Goal: Task Accomplishment & Management: Manage account settings

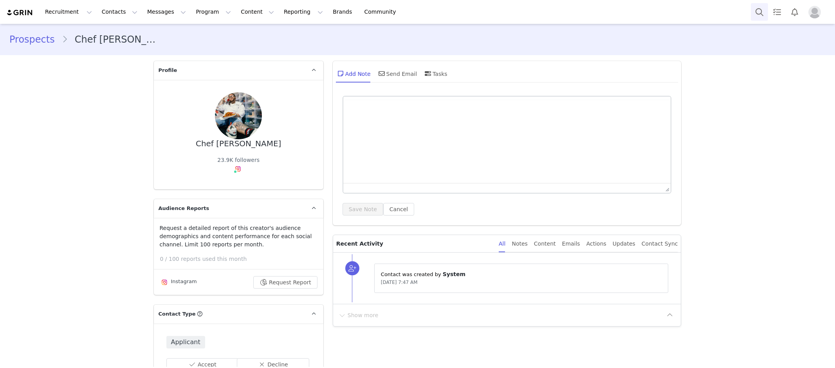
click at [761, 8] on button "Search" at bounding box center [759, 12] width 17 height 18
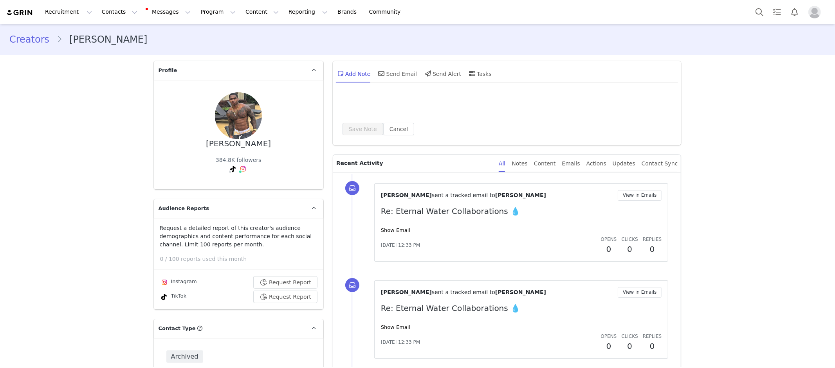
scroll to position [143, 0]
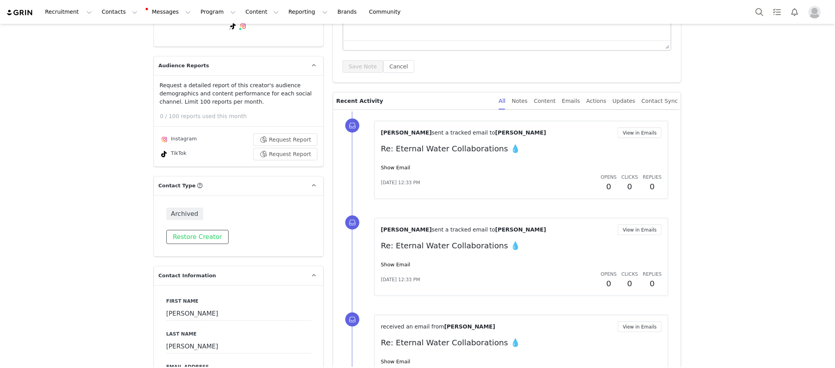
click at [207, 230] on button "Restore Creator" at bounding box center [197, 237] width 62 height 14
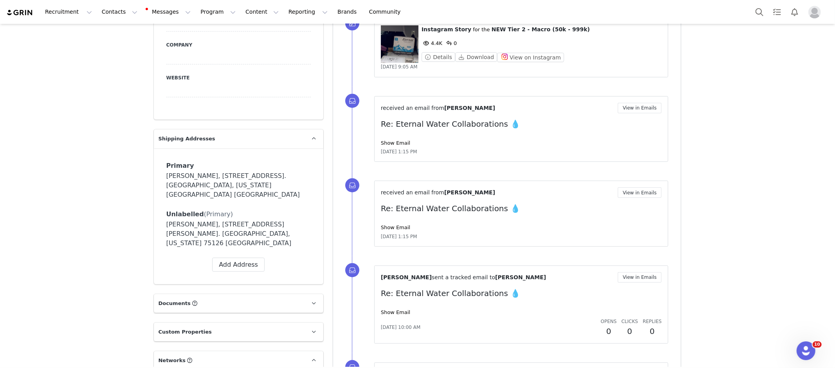
scroll to position [611, 0]
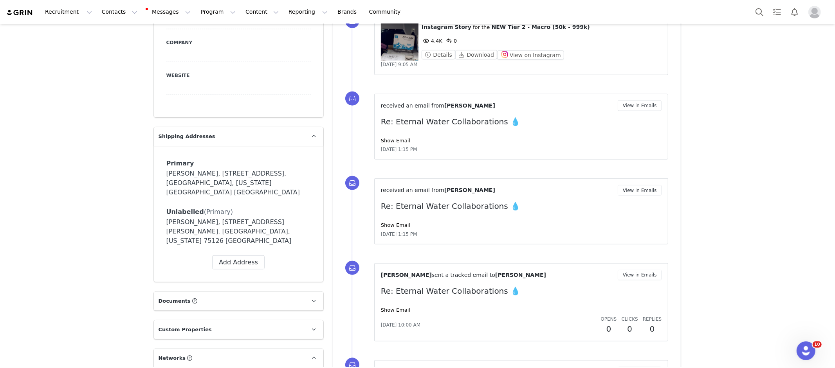
click at [236, 179] on div "Primary Label Primary First Name Anthony Last Name Wyche Email tjwyche23@gmail.…" at bounding box center [238, 214] width 144 height 111
click at [241, 256] on button "Add Address" at bounding box center [238, 263] width 52 height 14
select select
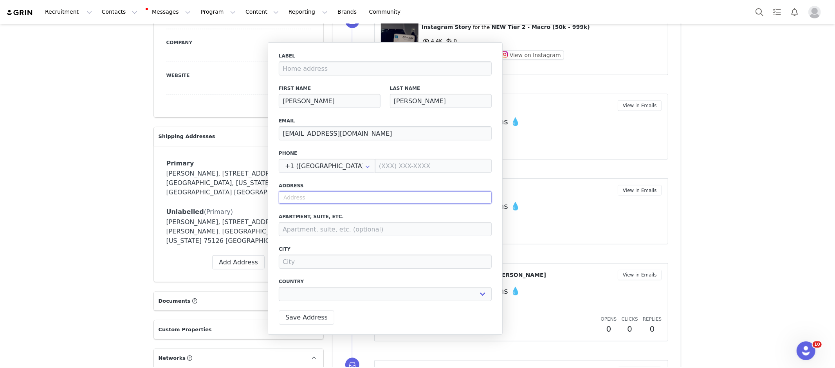
click at [321, 198] on input "text" at bounding box center [385, 197] width 213 height 13
paste input "1113 marina Dr, Seagoville, Texas 75159"
type input "1113 marina Dr, Seagoville, Texas 75159"
select select
type input "Marina Del Rey"
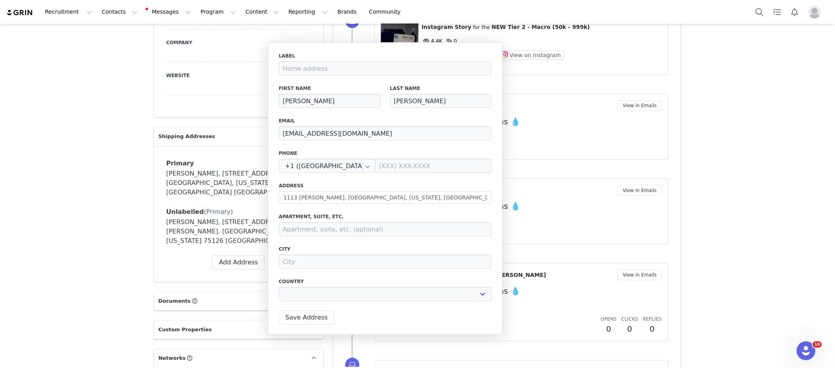
type input "San Antonio"
select select "[object Object]"
click at [334, 198] on input "Marina Del Rey" at bounding box center [385, 197] width 213 height 13
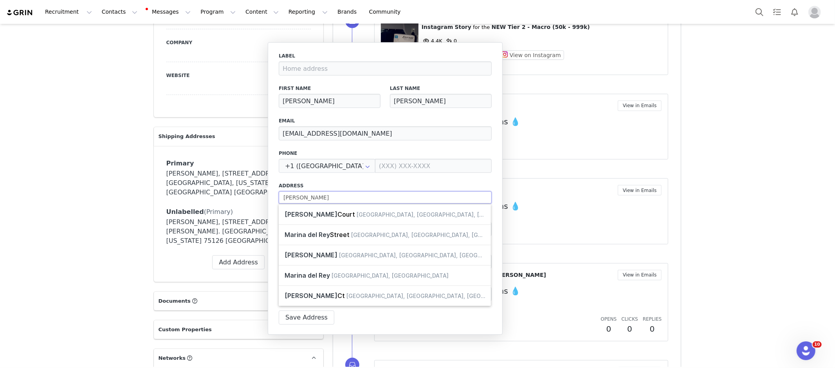
click at [334, 198] on input "Marina Del Rey" at bounding box center [385, 197] width 213 height 13
paste input "1113 marina Dr, Seagoville, Texas 75159"
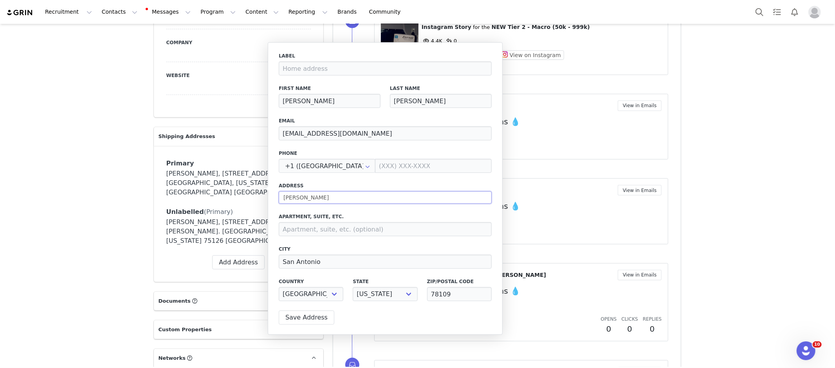
click at [338, 200] on input "Marina Del Rey" at bounding box center [385, 197] width 213 height 13
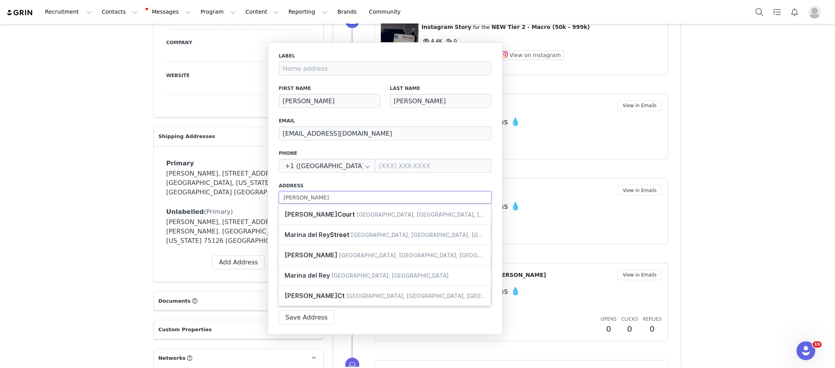
click at [338, 200] on input "Marina Del Rey" at bounding box center [385, 197] width 213 height 13
type input "1113 Marina Dr"
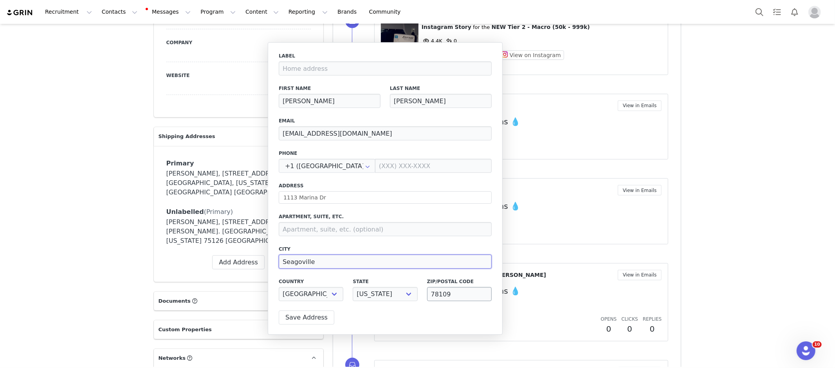
type input "Seagoville"
click at [466, 297] on input "78109" at bounding box center [459, 294] width 65 height 14
type input "75159"
click at [311, 316] on button "Save Address" at bounding box center [307, 318] width 56 height 14
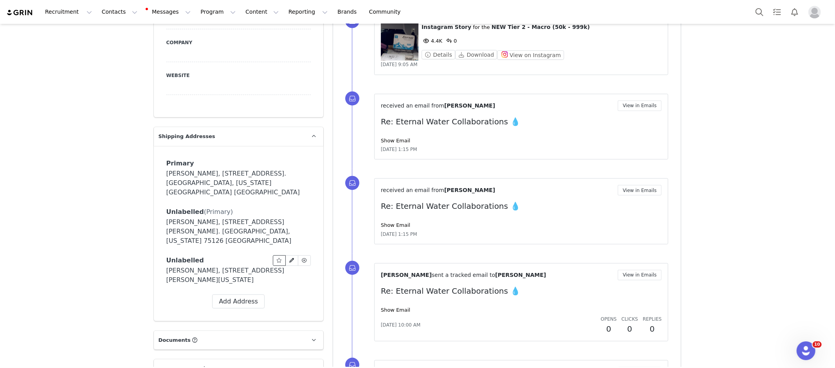
click at [281, 258] on icon at bounding box center [278, 260] width 5 height 5
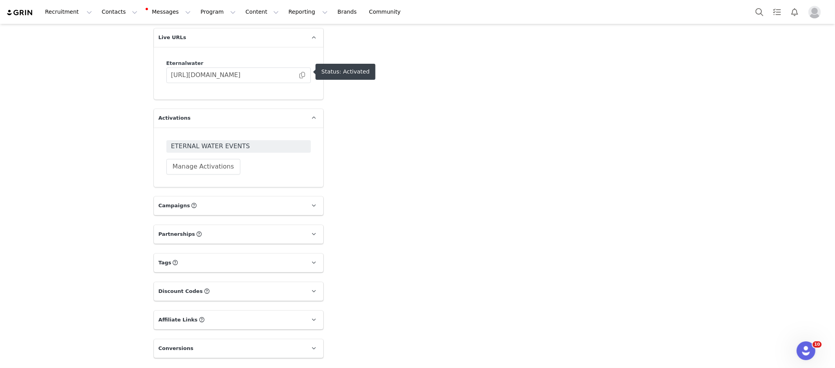
click at [239, 142] on span "ETERNAL WATER EVENTS" at bounding box center [238, 146] width 135 height 9
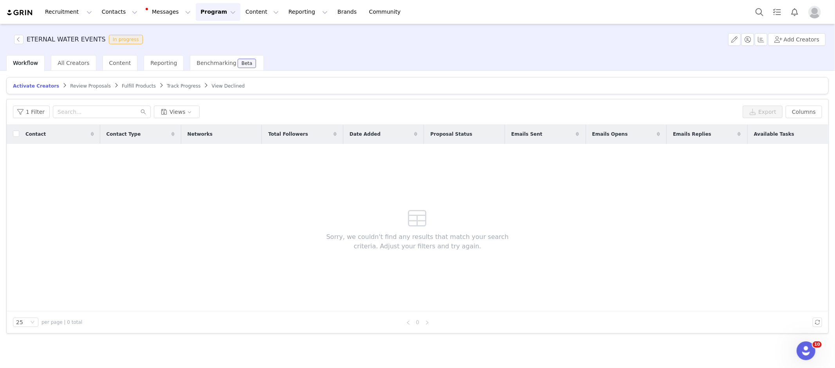
click at [169, 84] on span "Track Progress" at bounding box center [184, 85] width 34 height 5
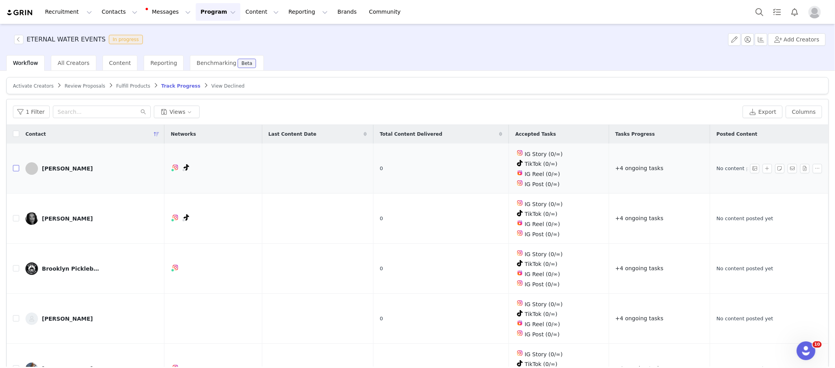
click at [16, 167] on input "checkbox" at bounding box center [16, 168] width 6 height 6
checkbox input "true"
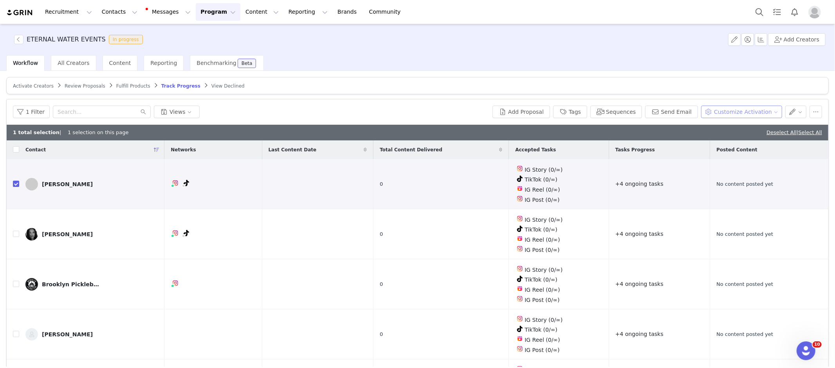
click at [749, 110] on button "Customize Activation" at bounding box center [741, 112] width 81 height 13
click at [752, 149] on span "Add Product Order" at bounding box center [745, 152] width 50 height 9
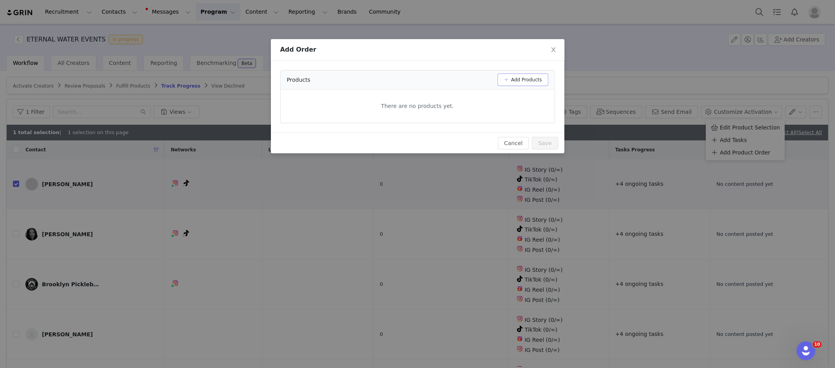
click at [518, 79] on button "Add Products" at bounding box center [523, 80] width 51 height 13
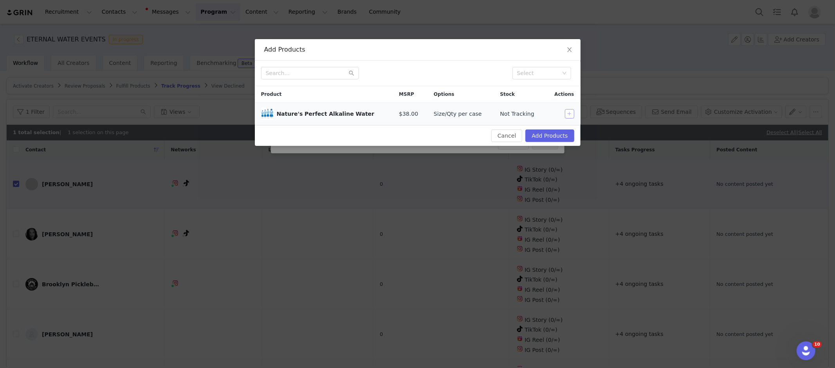
click at [568, 112] on button "button" at bounding box center [569, 113] width 9 height 9
click at [560, 132] on button "Add Products" at bounding box center [549, 136] width 49 height 13
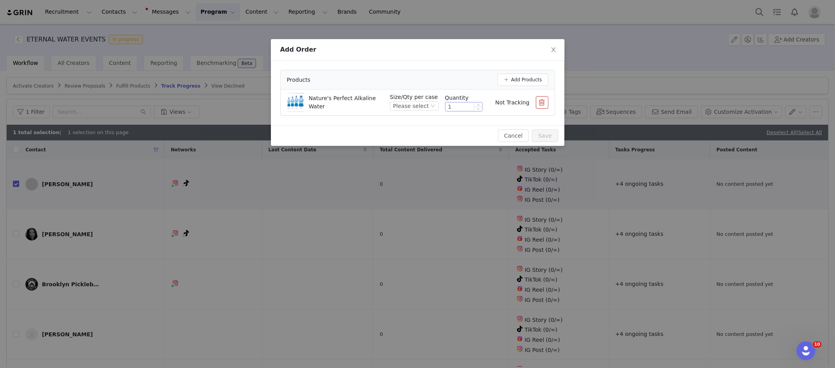
click at [460, 105] on input "1" at bounding box center [463, 107] width 37 height 9
type input "10"
click at [418, 103] on div "Please select" at bounding box center [411, 106] width 36 height 9
drag, startPoint x: 411, startPoint y: 132, endPoint x: 461, endPoint y: 132, distance: 50.1
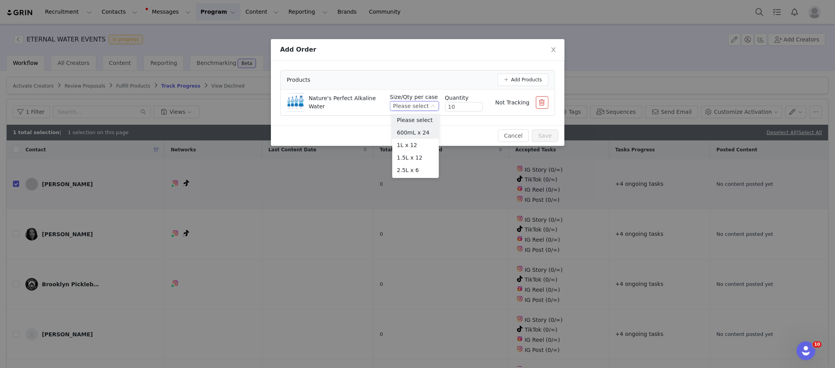
click at [411, 132] on li "600mL x 24" at bounding box center [415, 132] width 47 height 13
click at [540, 135] on button "Save" at bounding box center [545, 136] width 26 height 13
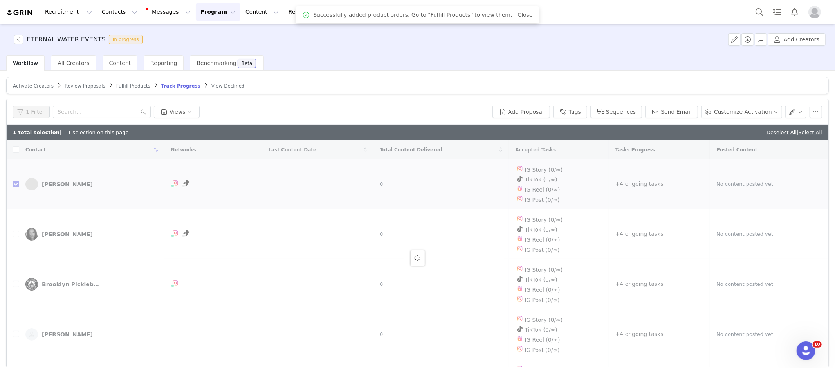
click at [133, 85] on span "Fulfill Products" at bounding box center [133, 85] width 34 height 5
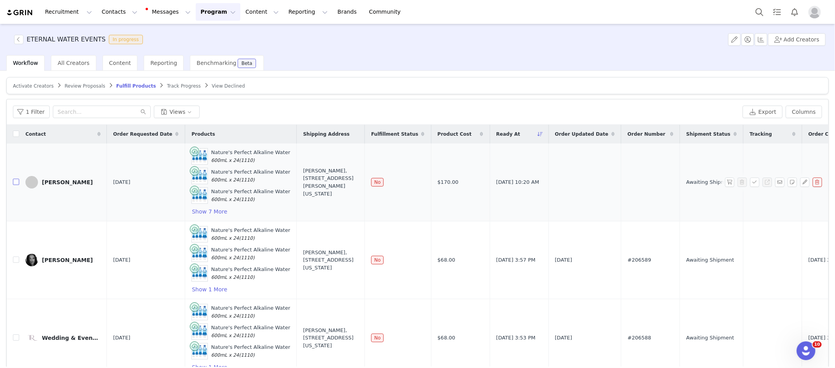
click at [15, 182] on input "checkbox" at bounding box center [16, 182] width 6 height 6
checkbox input "true"
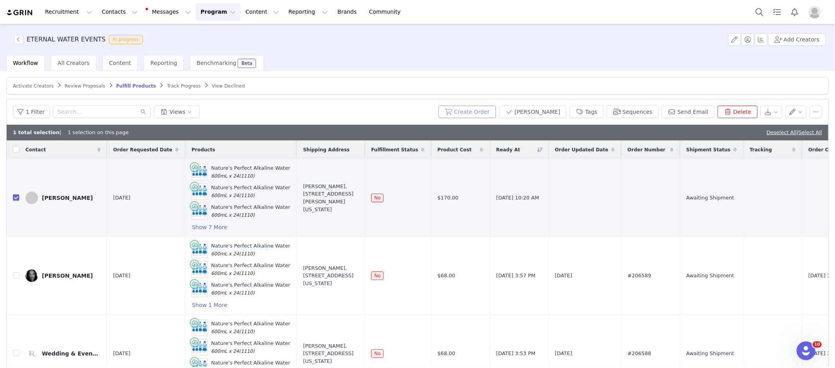
click at [494, 112] on button "Create Order" at bounding box center [467, 112] width 58 height 13
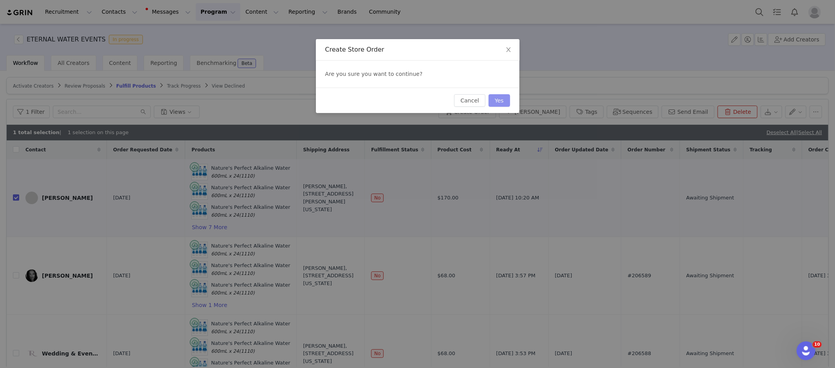
click at [499, 98] on button "Yes" at bounding box center [500, 100] width 22 height 13
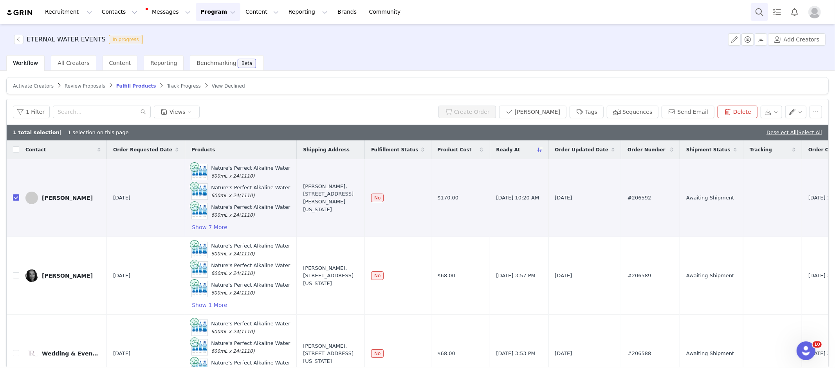
click at [761, 11] on button "Search" at bounding box center [759, 12] width 17 height 18
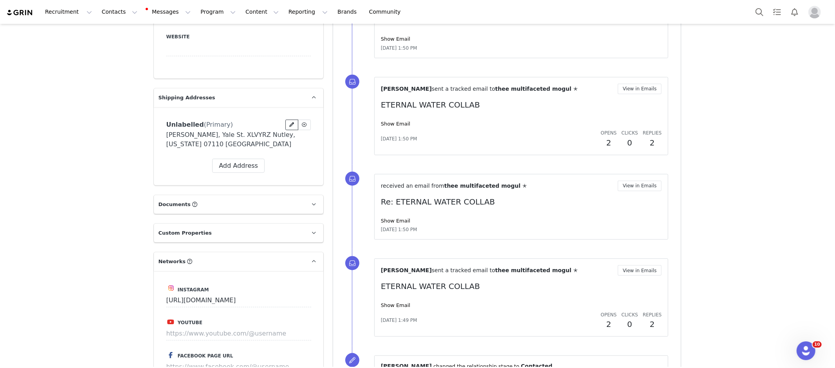
click at [289, 123] on icon at bounding box center [291, 125] width 5 height 5
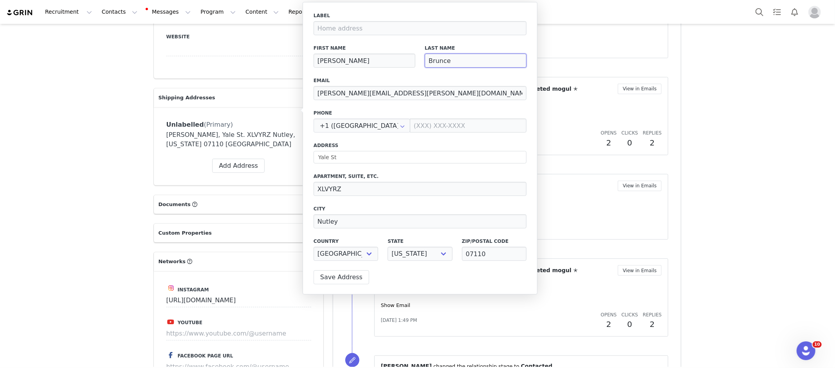
click at [436, 59] on input "Brunce" at bounding box center [476, 61] width 102 height 14
drag, startPoint x: 441, startPoint y: 58, endPoint x: 483, endPoint y: 79, distance: 46.7
click at [442, 58] on input "Brunce" at bounding box center [476, 61] width 102 height 14
click at [482, 79] on label "Email" at bounding box center [420, 80] width 213 height 7
click at [438, 60] on input "Bruce" at bounding box center [476, 61] width 102 height 14
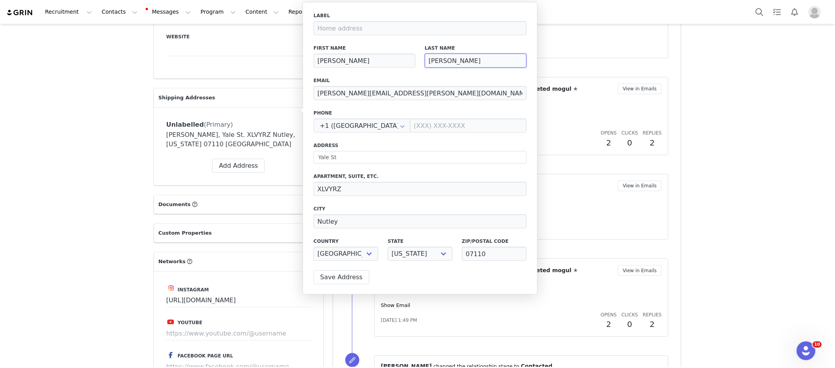
type input "Bunce"
click at [478, 70] on div "Last Name Bunce" at bounding box center [475, 56] width 111 height 32
click at [428, 155] on input "Yale St" at bounding box center [420, 157] width 213 height 13
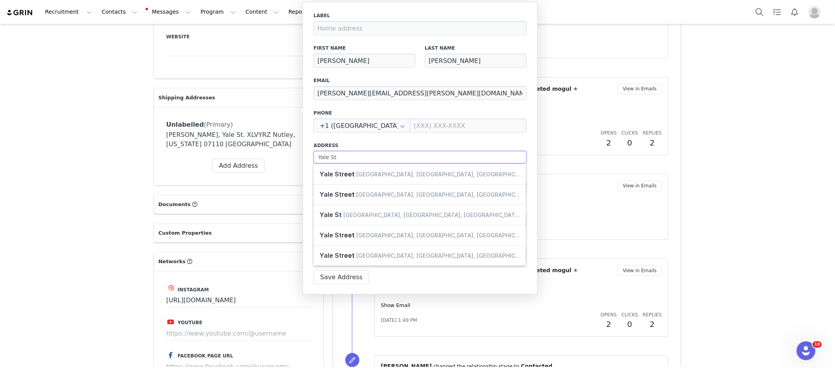
click at [428, 155] on input "Yale St" at bounding box center [420, 157] width 213 height 13
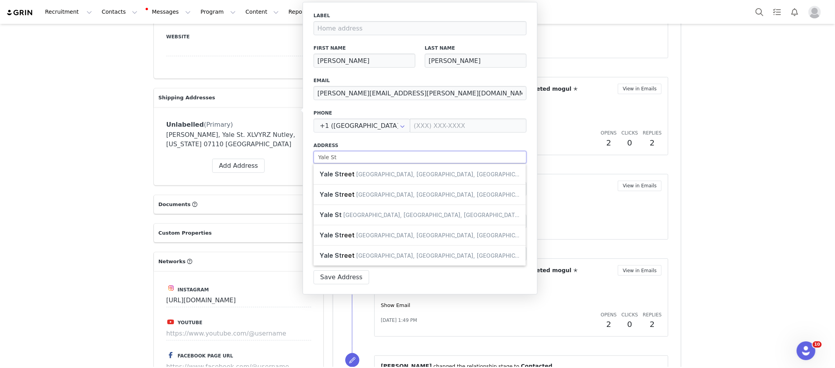
click at [428, 155] on input "Yale St" at bounding box center [420, 157] width 213 height 13
type input "3"
select select
type input "34"
select select
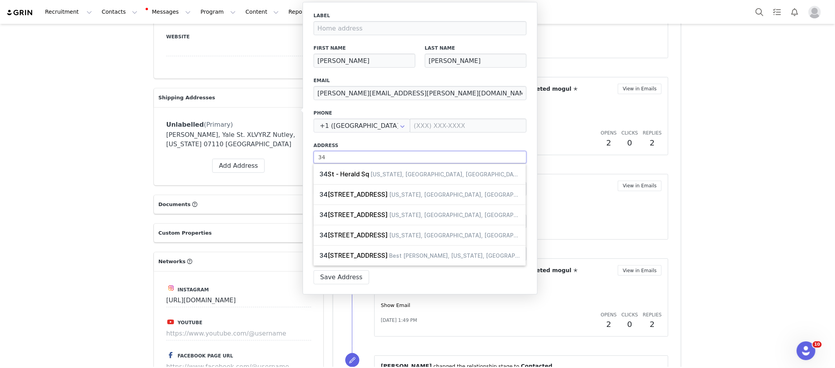
type input "342"
select select
type input "3426"
select select
type input "3426"
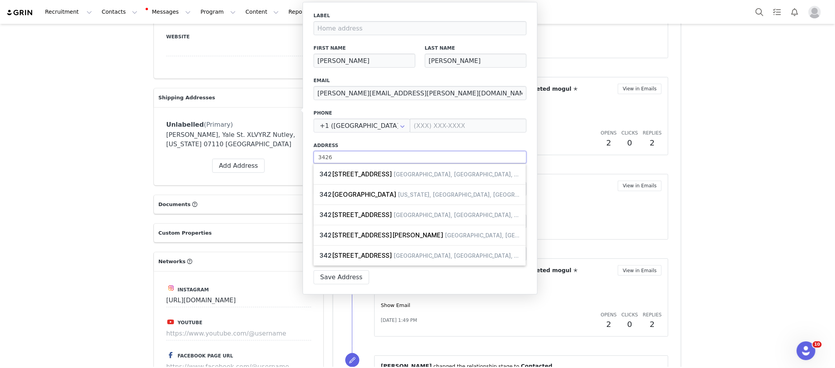
select select
type input "3426 Y"
select select
type input "3426 Ya"
select select
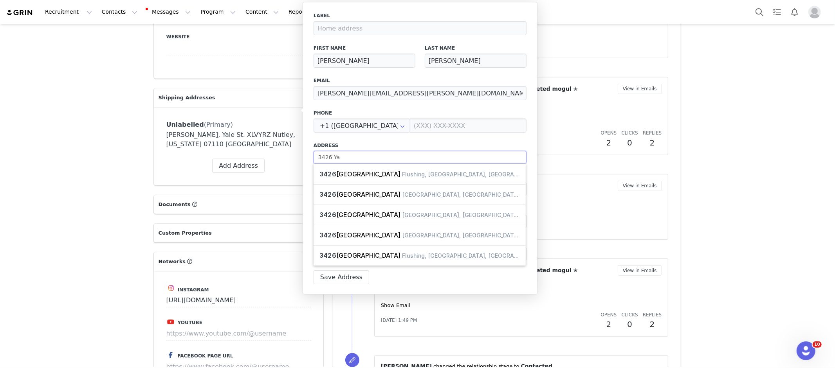
type input "3426 Yal"
select select
type input "3426 Yale"
select select
type input "3426 Yale"
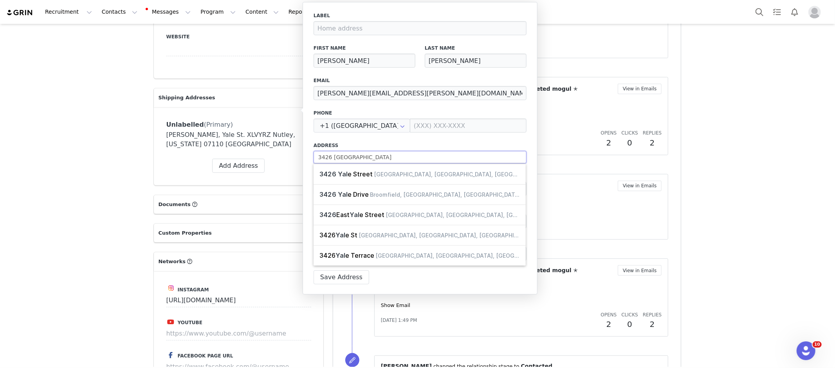
select select
type input "3426 Yale S"
select select
type input "3426 Yale St"
select select
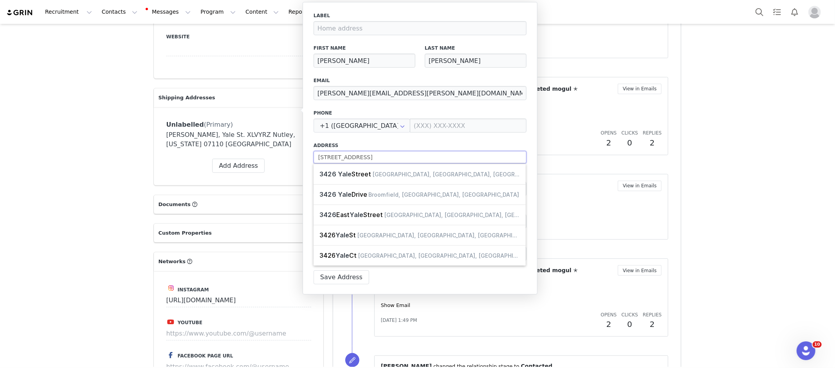
type input "3426 Yale St"
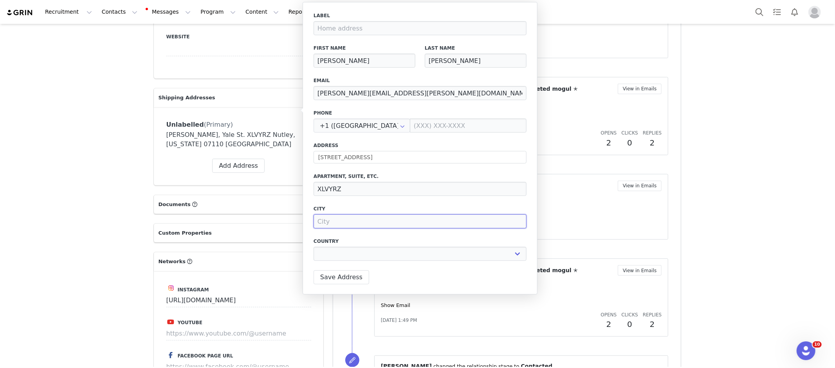
click at [348, 220] on input at bounding box center [420, 222] width 213 height 14
type input "H"
select select
type input "Ho"
select select
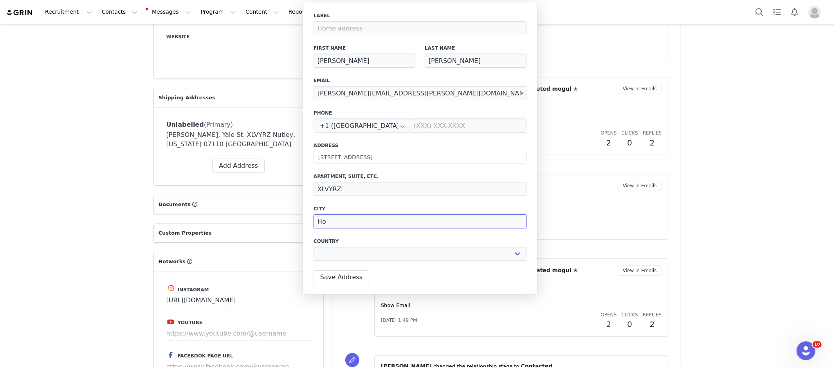
type input "Hou"
select select
type input "Hous"
select select
type input "Houst"
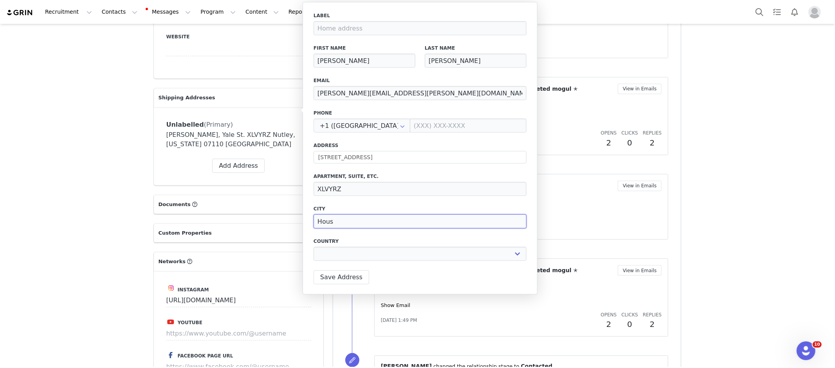
select select
type input "Housto"
select select
type input "Houston"
select select
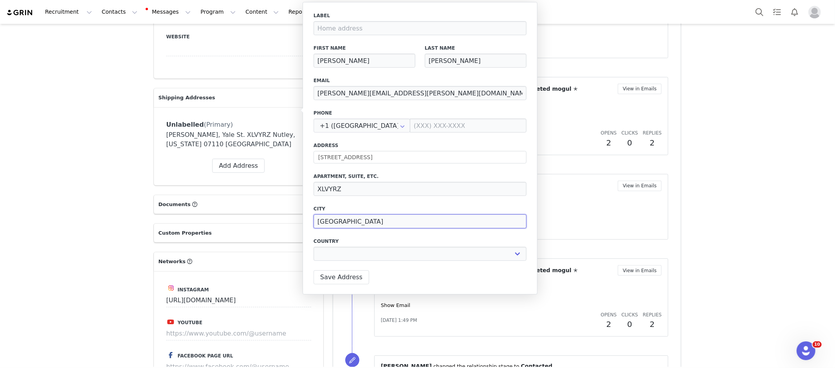
type input "Houston"
select select "[object Object]"
select select
select select "[object Object]"
click at [314, 247] on select "Afghanistan Aland Islands Albania Algeria Andorra Angola Anguilla Antigua And B…" at bounding box center [365, 254] width 102 height 14
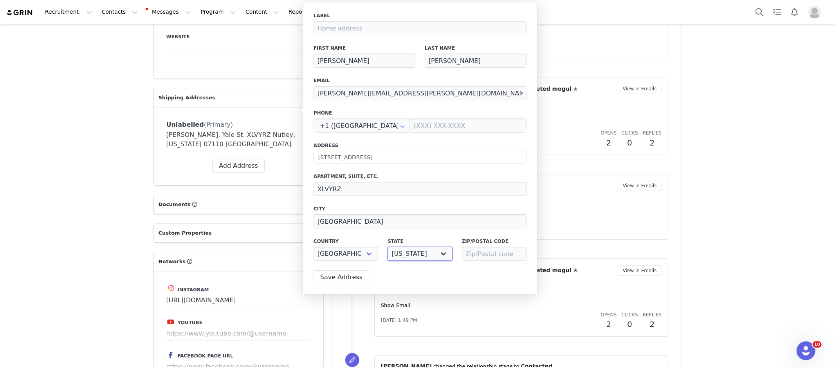
click at [398, 250] on select "Alabama Alaska American Samoa Arizona Arkansas Armed Forces Americas Armed Forc…" at bounding box center [420, 254] width 65 height 14
select select "[object Object]"
click at [388, 247] on select "Alabama Alaska American Samoa Arizona Arkansas Armed Forces Americas Armed Forc…" at bounding box center [420, 254] width 65 height 14
click at [485, 252] on input at bounding box center [494, 254] width 65 height 14
type input "77018"
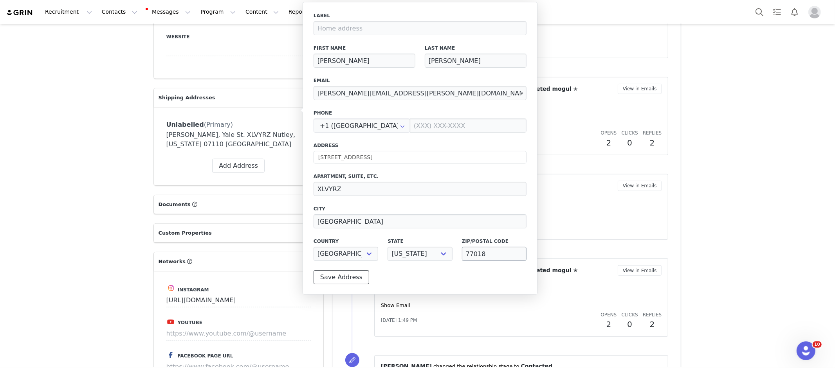
click at [352, 282] on button "Save Address" at bounding box center [342, 277] width 56 height 14
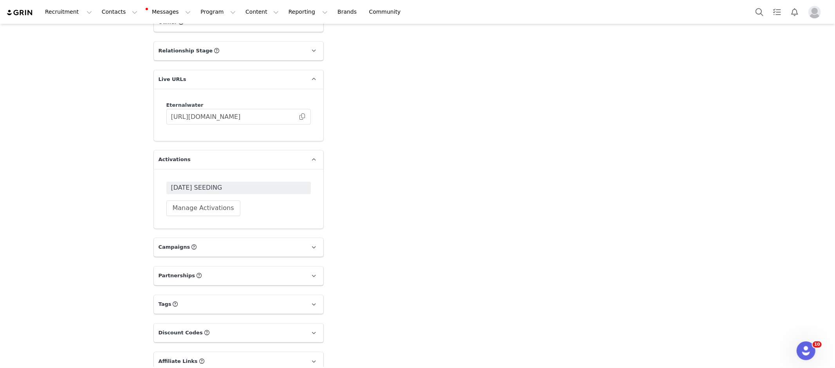
scroll to position [1367, 0]
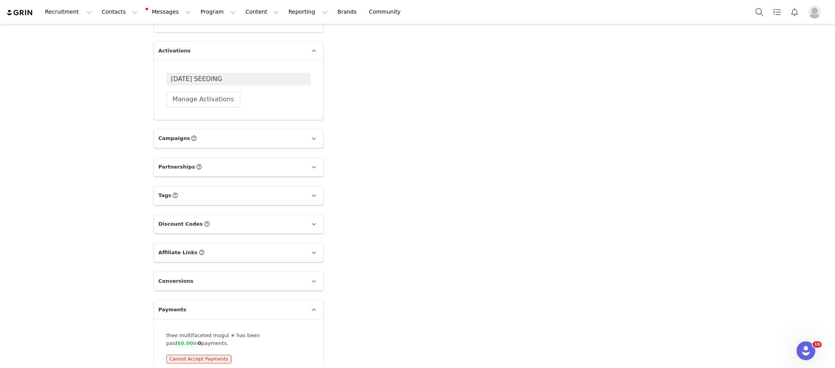
click at [269, 74] on span "[DATE] SEEDING" at bounding box center [238, 78] width 135 height 9
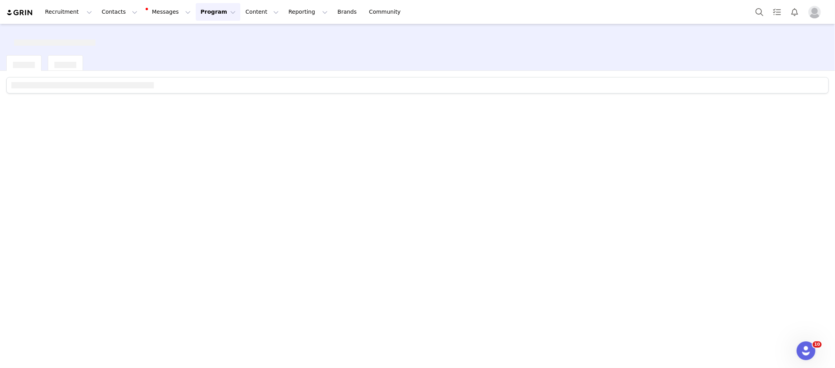
click at [269, 66] on div at bounding box center [420, 64] width 829 height 18
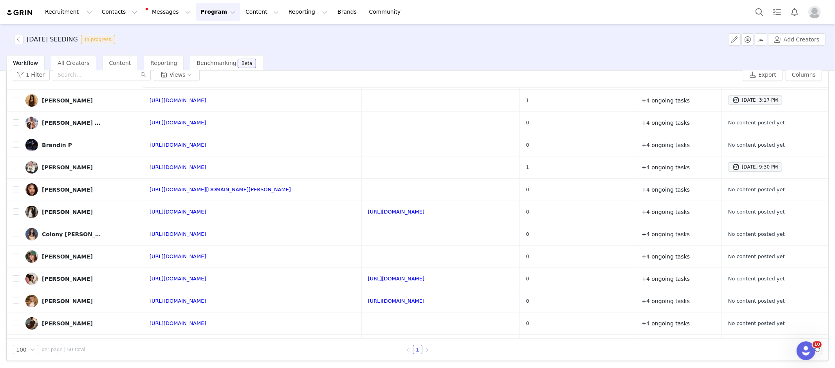
scroll to position [167, 0]
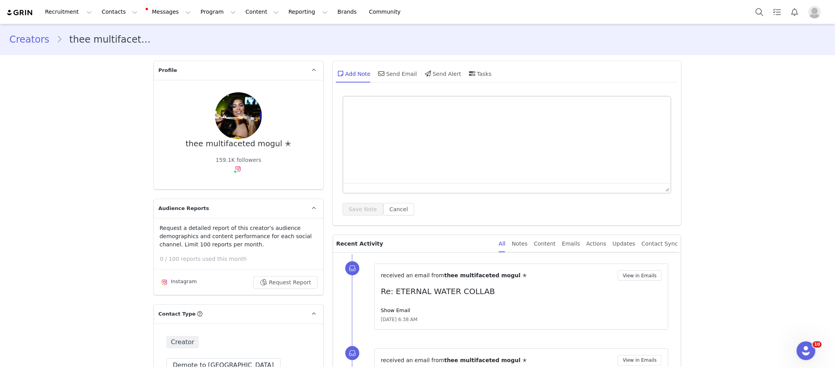
scroll to position [213, 0]
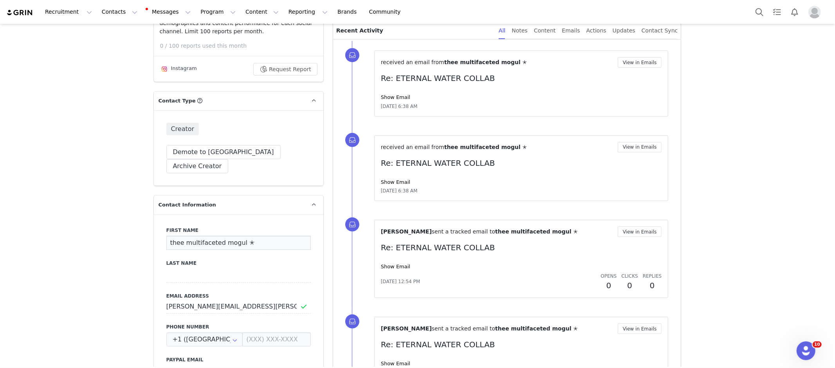
click at [293, 236] on input "thee multifaceted mogul ✭" at bounding box center [238, 243] width 144 height 14
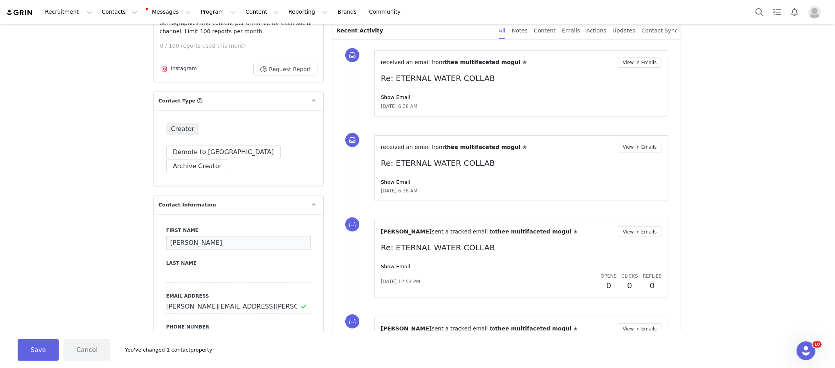
type input "SUSAN"
type input "BUNCE"
click at [45, 352] on button "Save" at bounding box center [38, 350] width 41 height 22
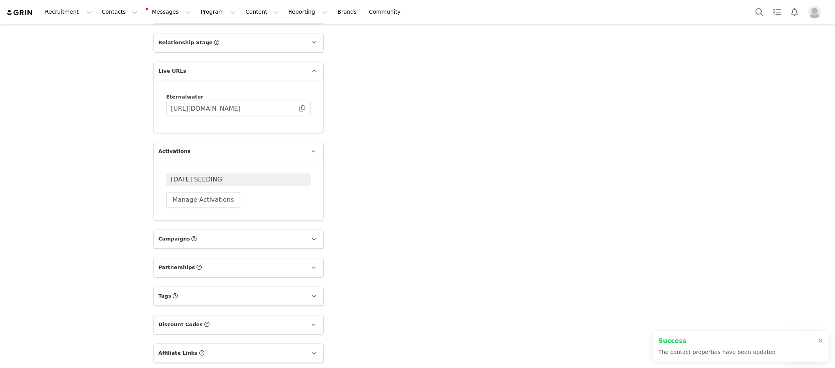
scroll to position [1359, 0]
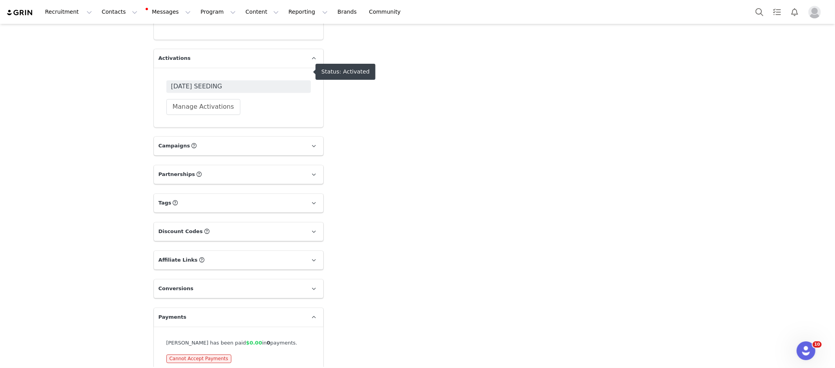
click at [240, 82] on span "[DATE] SEEDING" at bounding box center [238, 86] width 135 height 9
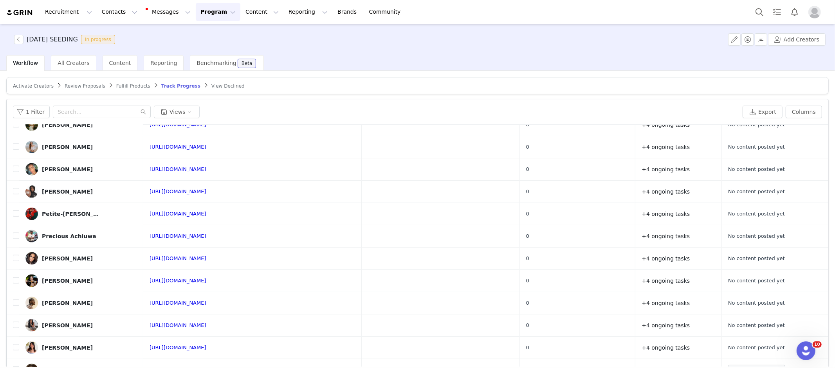
scroll to position [885, 0]
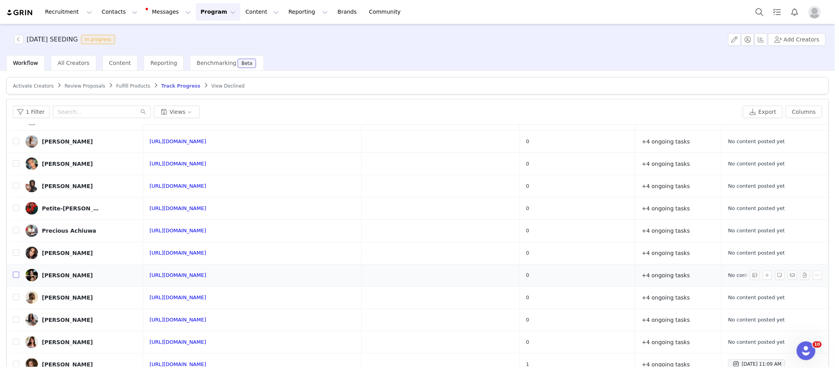
click at [16, 274] on input "checkbox" at bounding box center [16, 275] width 6 height 6
checkbox input "true"
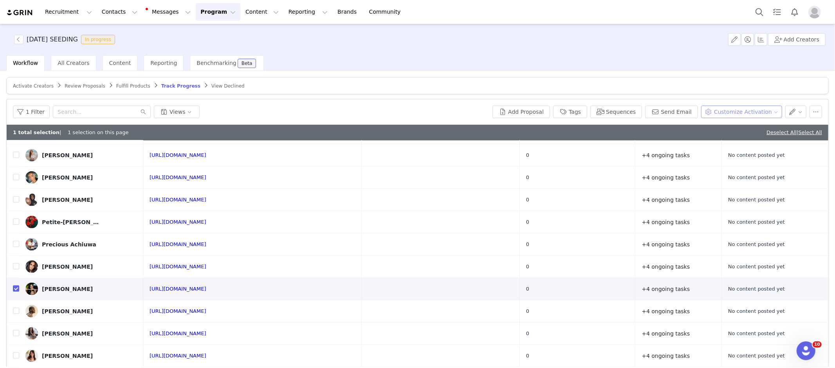
click at [737, 110] on button "Customize Activation" at bounding box center [741, 112] width 81 height 13
click at [755, 150] on span "Add Product Order" at bounding box center [745, 152] width 50 height 9
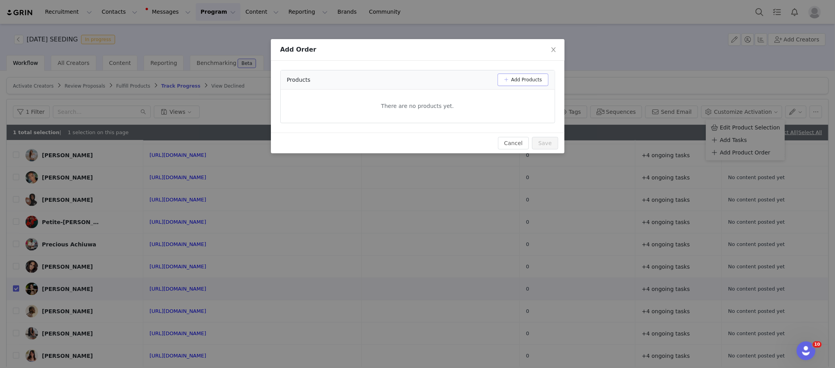
click at [523, 78] on button "Add Products" at bounding box center [523, 80] width 51 height 13
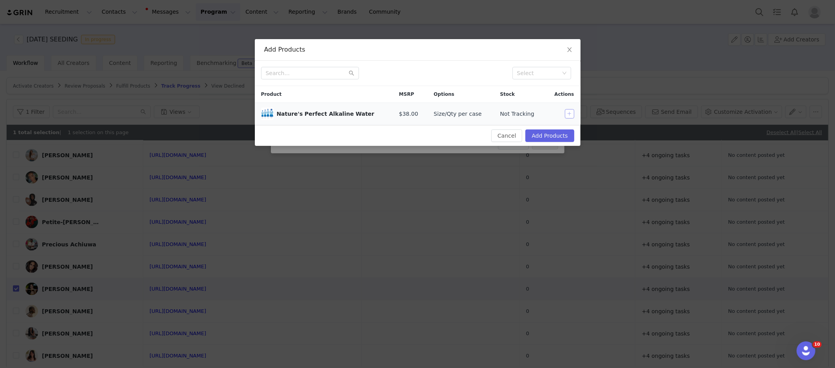
click at [570, 116] on button "button" at bounding box center [569, 113] width 9 height 9
click at [563, 137] on button "Add Products" at bounding box center [549, 136] width 49 height 13
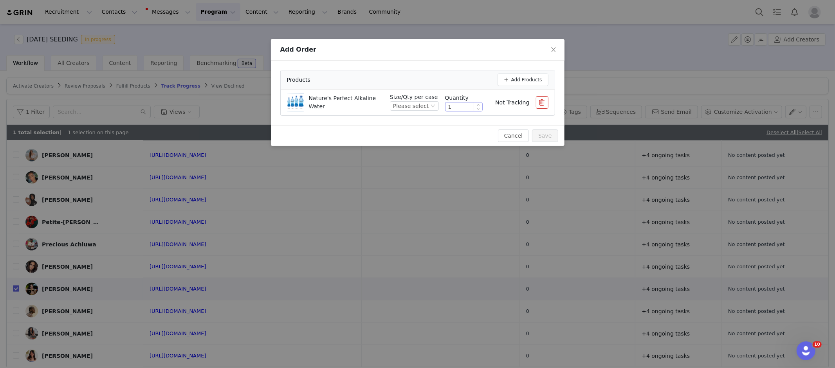
click at [462, 105] on input "1" at bounding box center [463, 107] width 37 height 9
type input "3"
click at [409, 103] on div "Please select" at bounding box center [411, 106] width 36 height 9
click at [421, 144] on li "1L x 12" at bounding box center [415, 145] width 47 height 13
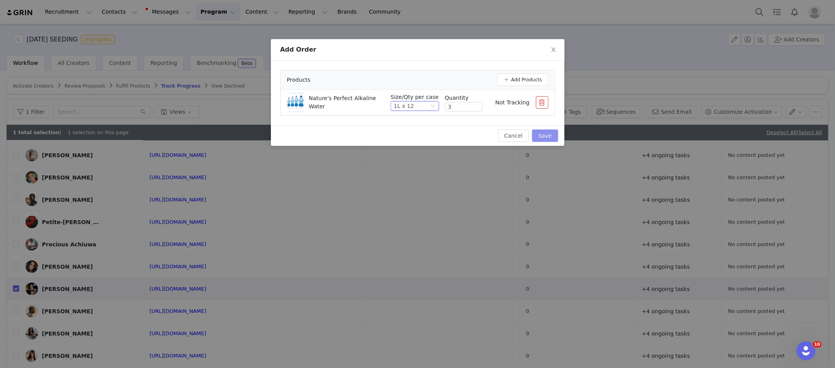
click at [546, 137] on button "Save" at bounding box center [545, 136] width 26 height 13
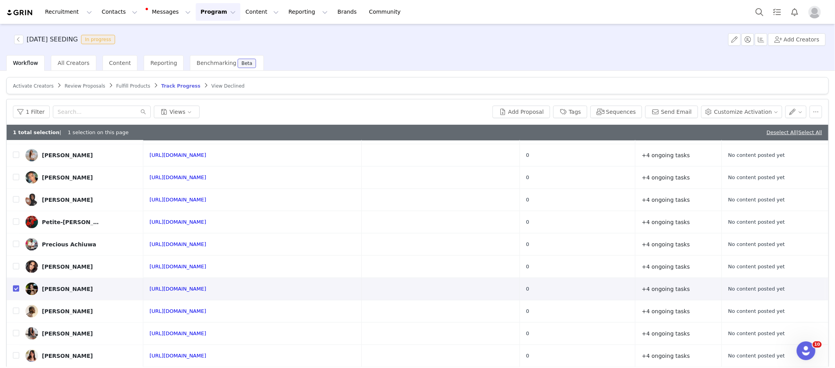
click at [134, 85] on span "Fulfill Products" at bounding box center [133, 85] width 34 height 5
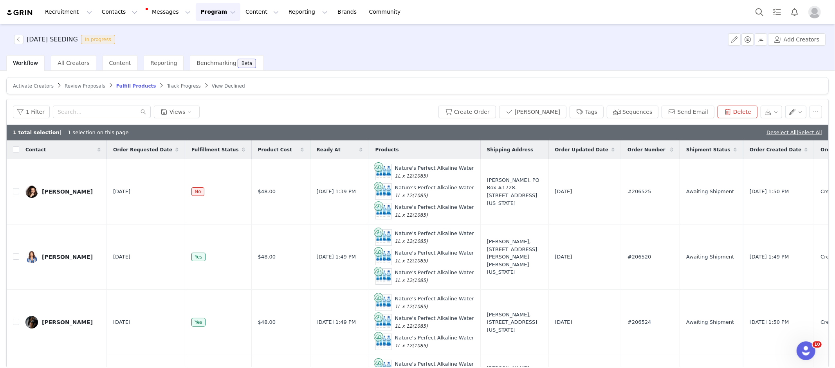
checkbox input "true"
click at [491, 106] on button "Create Order" at bounding box center [467, 112] width 58 height 13
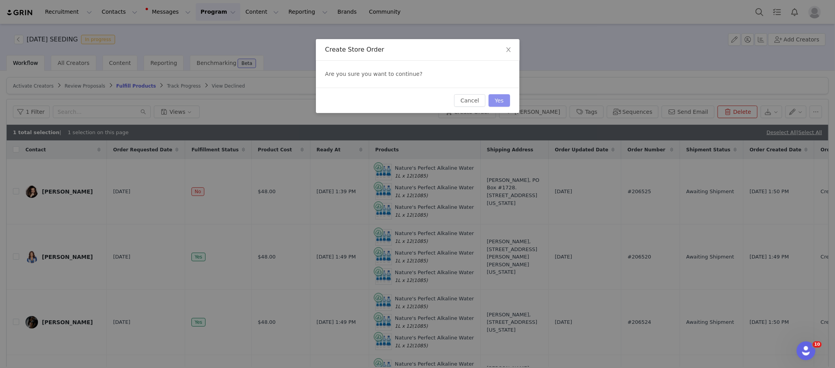
click at [500, 99] on button "Yes" at bounding box center [500, 100] width 22 height 13
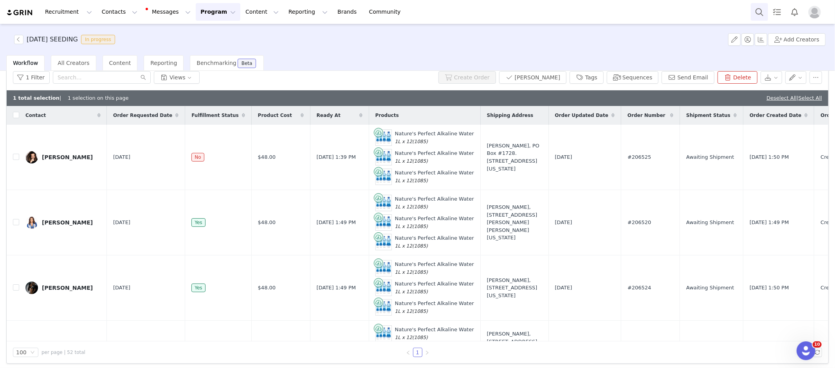
click at [761, 12] on button "Search" at bounding box center [759, 12] width 17 height 18
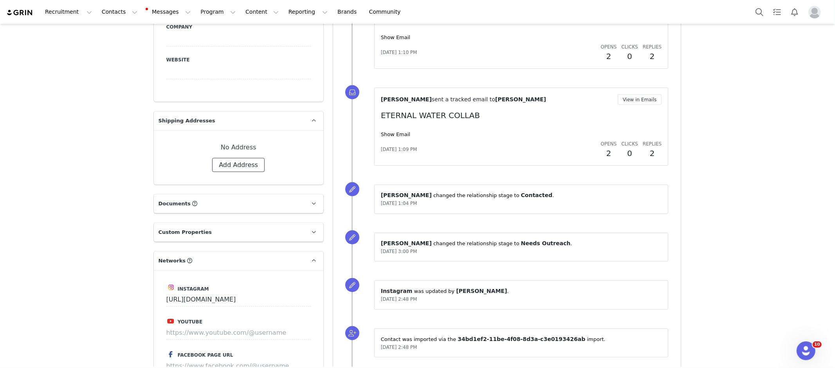
click at [253, 158] on button "Add Address" at bounding box center [238, 165] width 52 height 14
select select
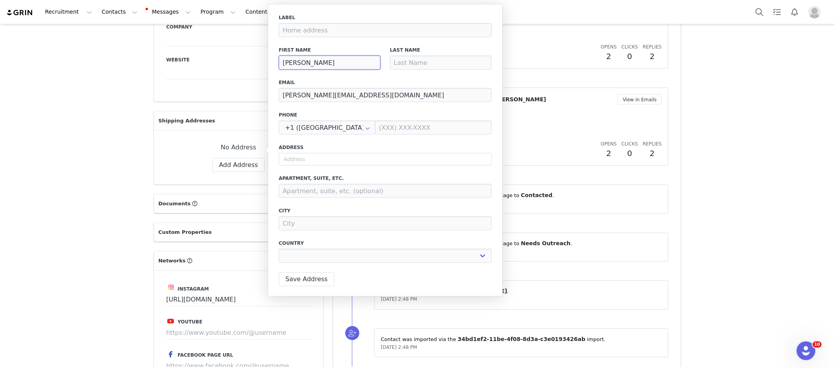
click at [349, 63] on input "[PERSON_NAME]" at bounding box center [330, 63] width 102 height 14
click at [349, 63] on input "AJ Brown" at bounding box center [330, 63] width 102 height 14
type input "A"
select select
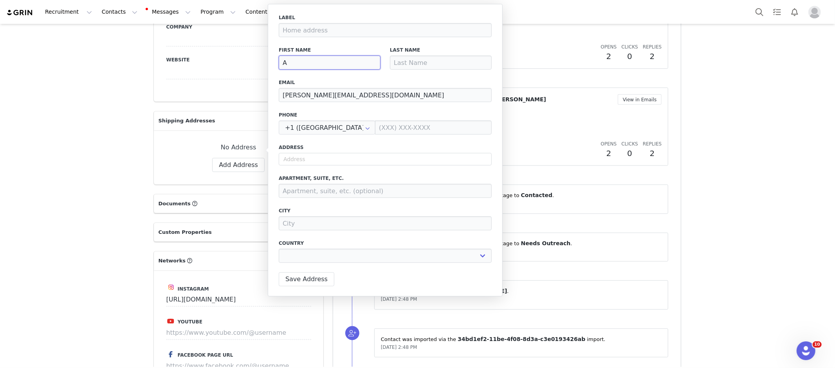
type input "Al"
select select
type input "Alf"
select select
type input "Alfi"
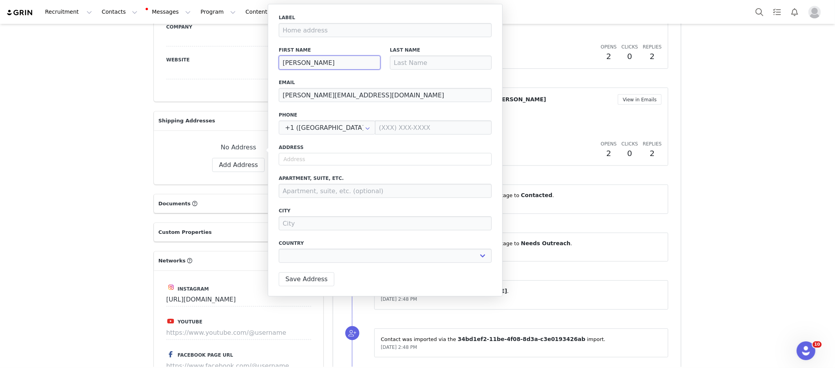
select select
type input "Alfie"
select select
type input "Alfie"
type input "B"
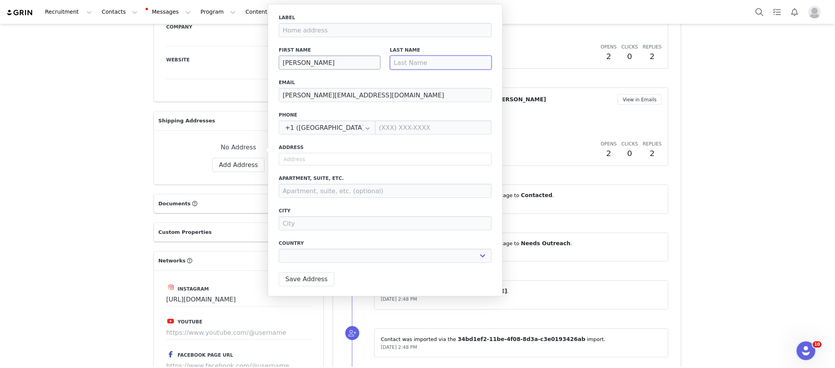
select select
type input "Br"
select select
type input "Bro"
select select
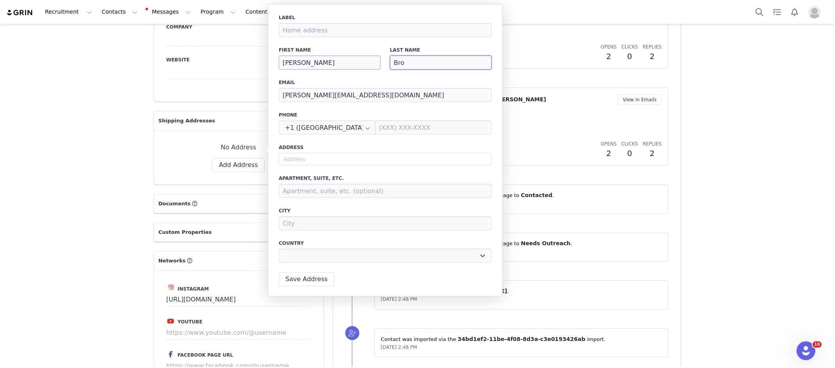
type input "Brow"
select select
type input "Brown"
select select
type input "Brown"
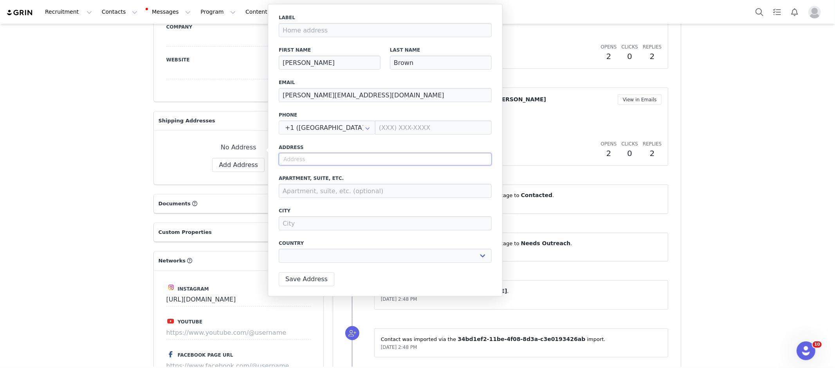
click at [334, 158] on input "text" at bounding box center [385, 159] width 213 height 13
paste input "1382 Peachtree St NE, Apt 1311, Atlanta, GA 30309"
type input "1382 Peachtree St NE, Apt 1311, Atlanta, GA 30309"
select select
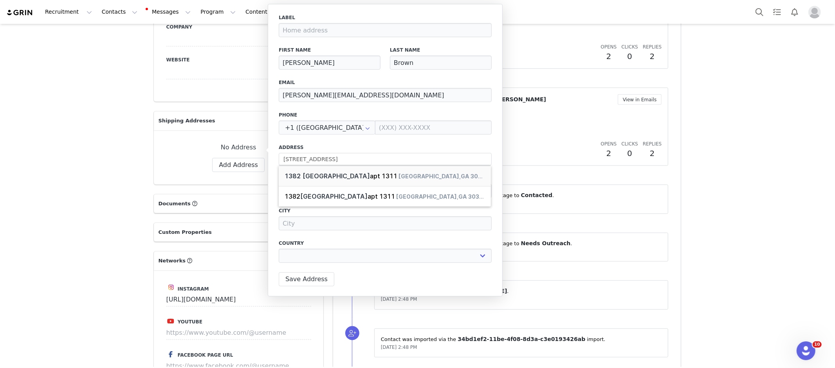
type input "1382 Peachtree St NE"
type input "Atlanta"
select select "[object Object]"
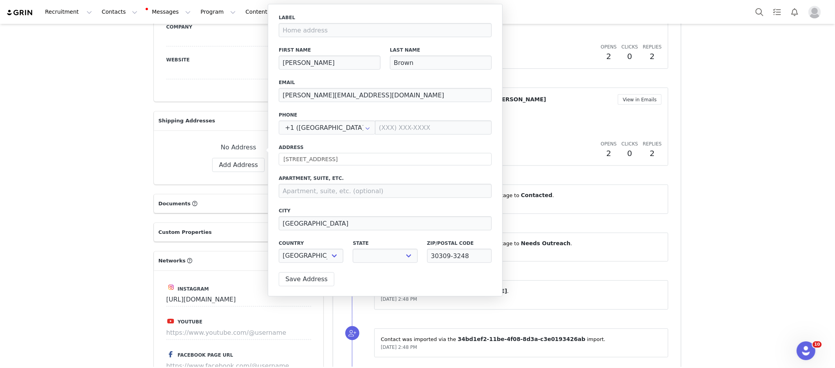
select select "[object Object]"
click at [328, 192] on input at bounding box center [385, 191] width 213 height 14
type input "Apt 1311"
click at [384, 206] on div "Label First Name Alfie Last Name Brown Email alfie@maneagency.com Phone +1 (Uni…" at bounding box center [385, 141] width 213 height 254
click at [305, 278] on button "Save Address" at bounding box center [307, 279] width 56 height 14
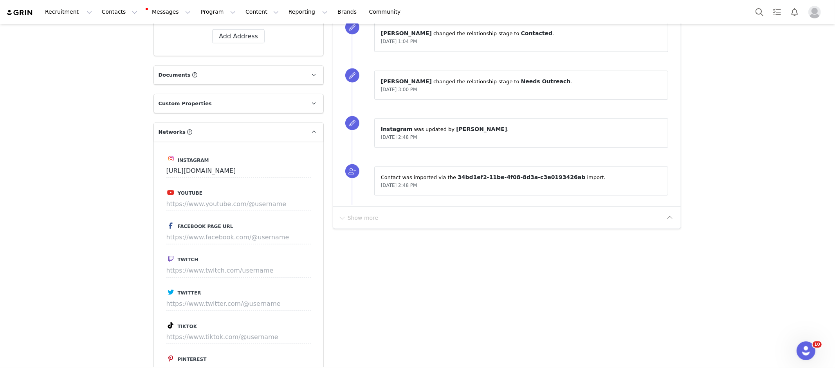
scroll to position [1163, 0]
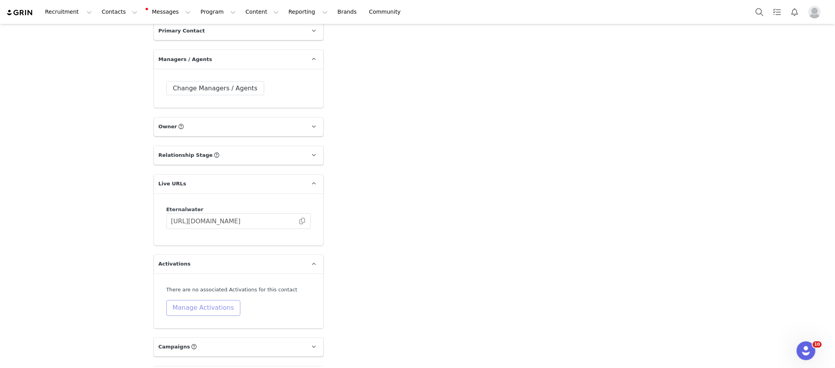
click at [219, 301] on button "Manage Activations" at bounding box center [203, 309] width 74 height 16
click at [213, 310] on div "Select Activation" at bounding box center [183, 315] width 76 height 12
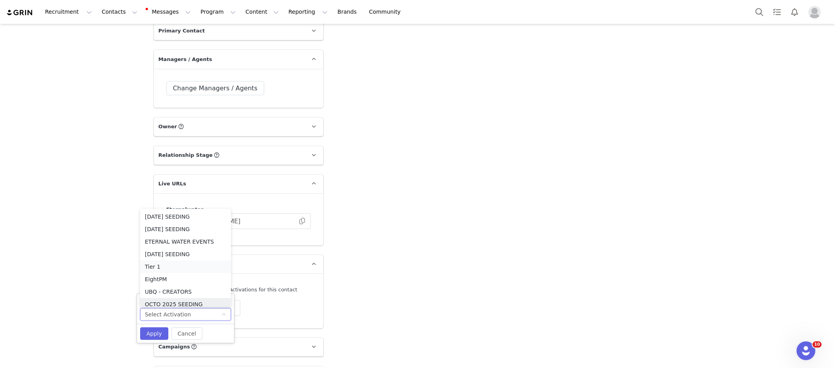
scroll to position [4, 0]
click at [190, 299] on li "OCTO 2025 SEEDING" at bounding box center [185, 300] width 91 height 13
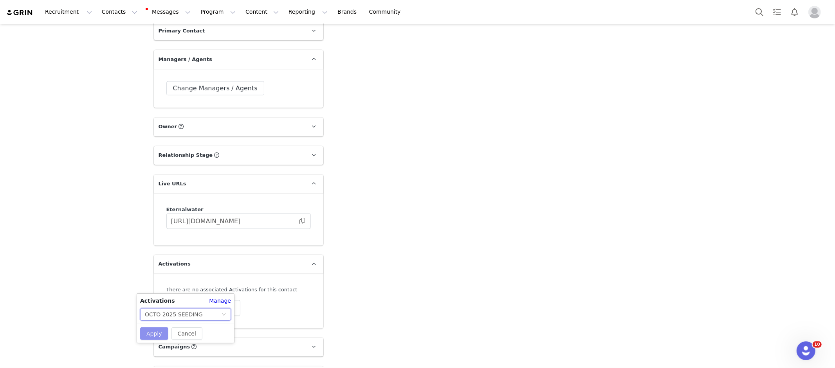
drag, startPoint x: 155, startPoint y: 332, endPoint x: 159, endPoint y: 330, distance: 4.0
click at [157, 331] on button "Apply" at bounding box center [154, 334] width 28 height 13
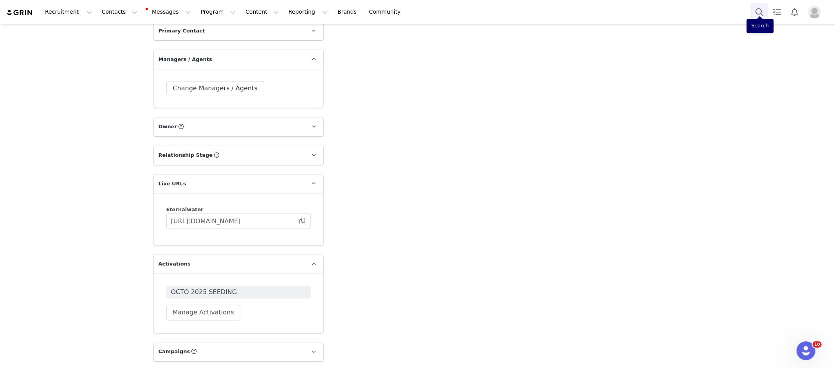
click at [758, 10] on button "Search" at bounding box center [759, 12] width 17 height 18
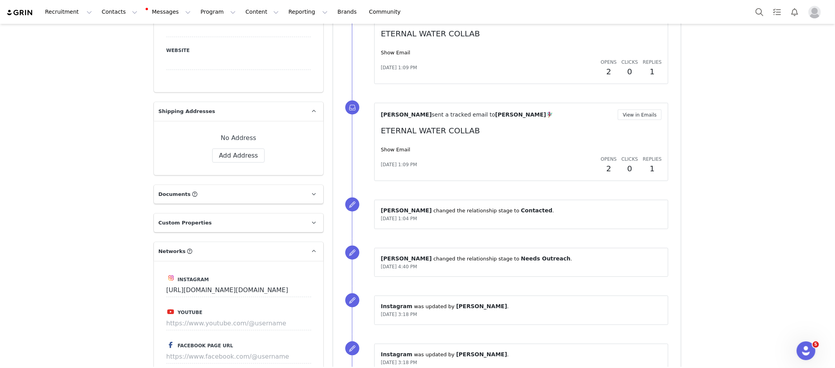
scroll to position [607, 0]
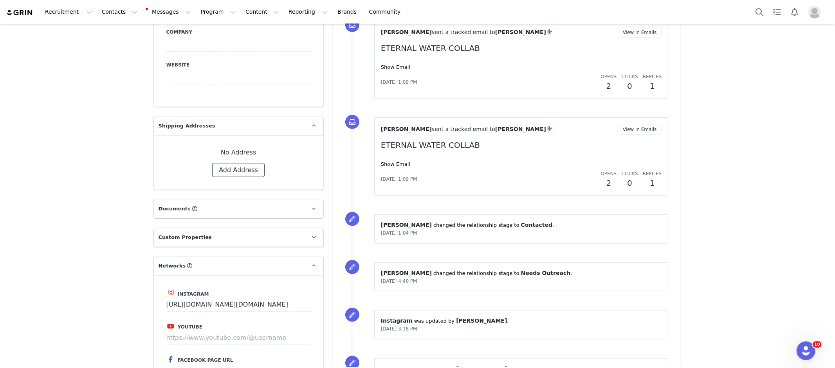
click at [243, 163] on button "Add Address" at bounding box center [238, 170] width 52 height 14
select select
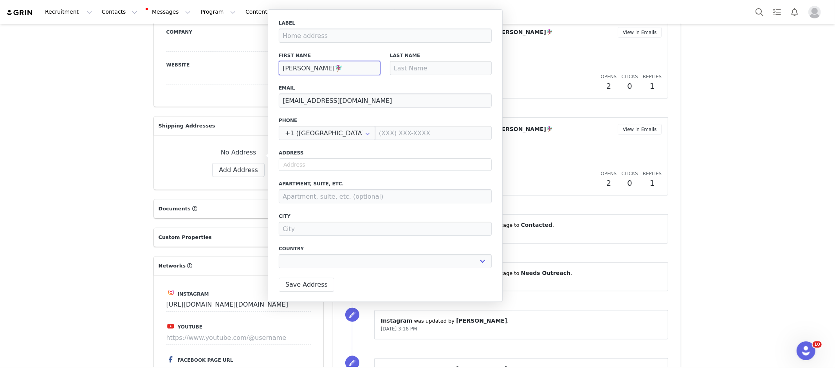
click at [340, 68] on input "[PERSON_NAME]🧚🏾‍♀️" at bounding box center [330, 68] width 102 height 14
type input "[PERSON_NAME]"
select select
type input "[PERSON_NAME]"
select select
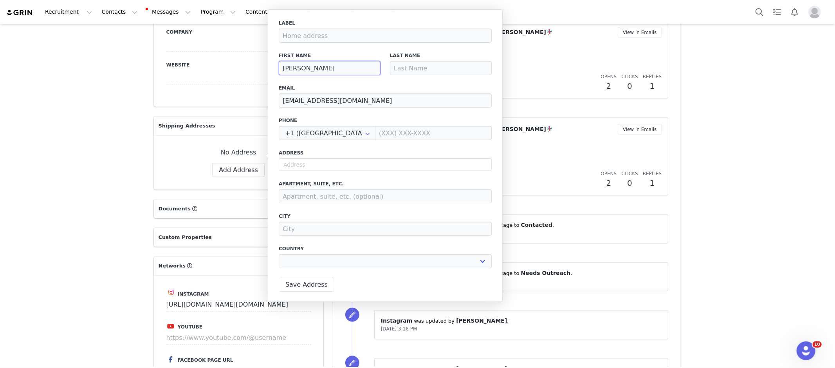
type input "Nadirah A"
select select
type input "Nadirah"
select select
type input "Nadirah"
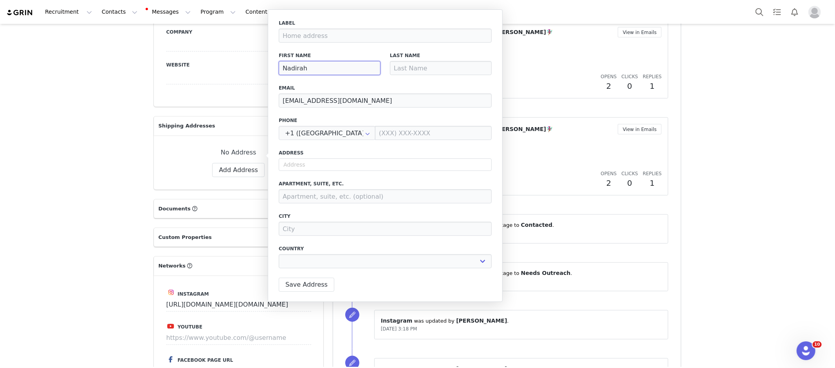
select select
type input "Nadirah"
type input "A"
select select
type input "Al"
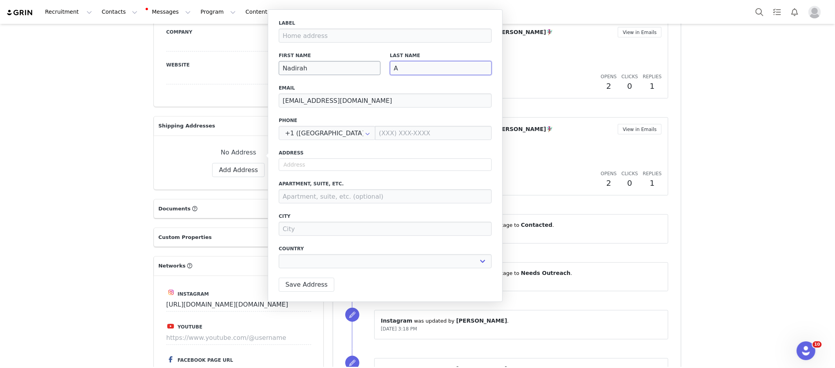
select select
type input "[PERSON_NAME]"
select select
type input "[PERSON_NAME]"
click at [336, 164] on input "text" at bounding box center [385, 165] width 213 height 13
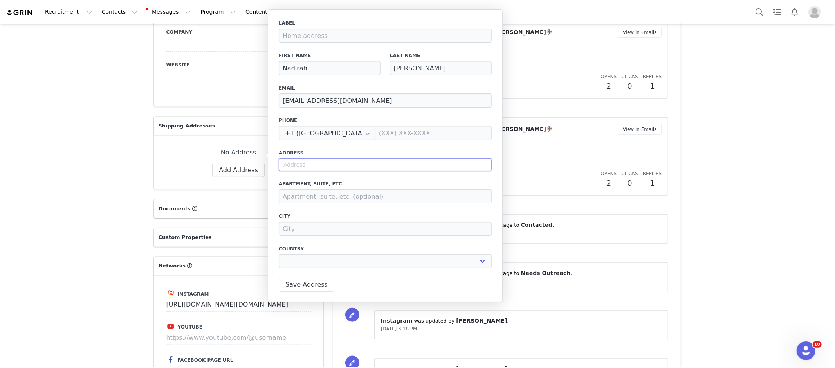
paste input "[STREET_ADDRESS]"
type input "[STREET_ADDRESS]"
select select
type input "[STREET_ADDRESS]"
type input "[PERSON_NAME]"
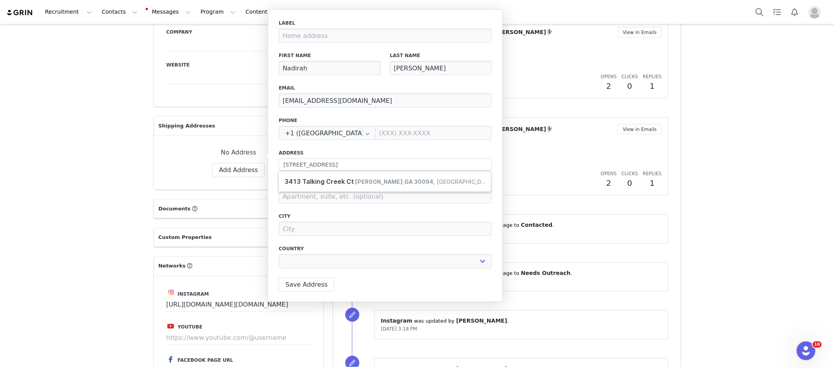
select select "[object Object]"
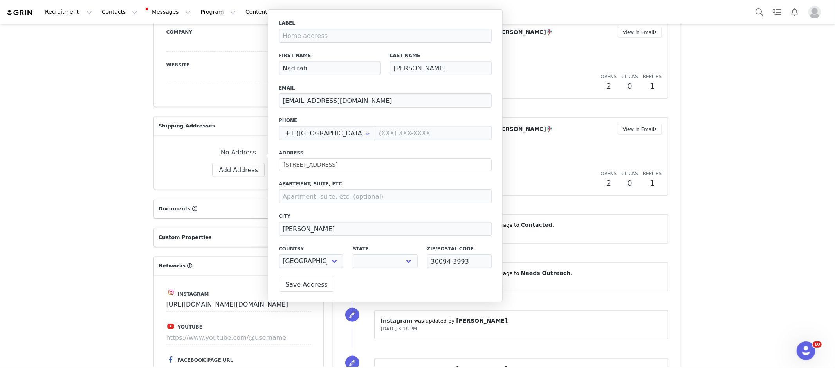
select select "[object Object]"
click at [317, 285] on button "Save Address" at bounding box center [307, 285] width 56 height 14
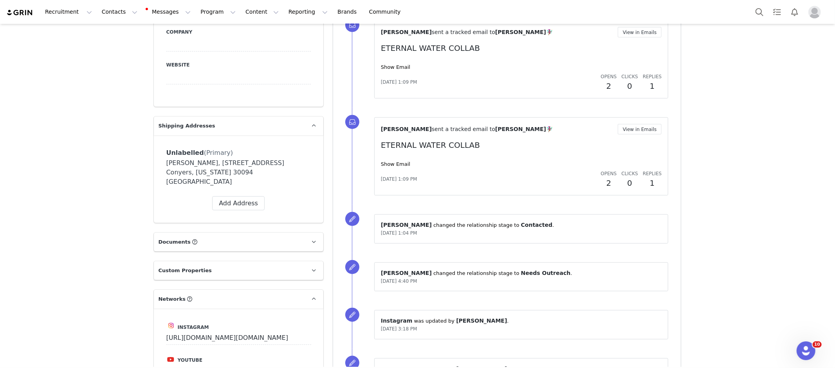
scroll to position [1163, 0]
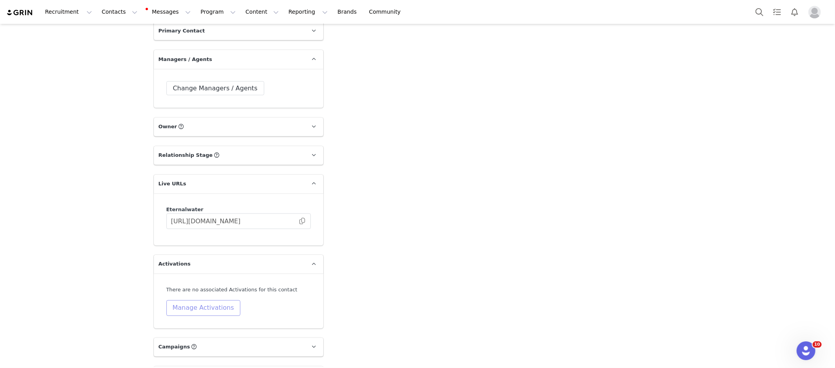
click at [218, 301] on button "Manage Activations" at bounding box center [203, 309] width 74 height 16
click at [215, 312] on div "Select Activation" at bounding box center [183, 315] width 76 height 12
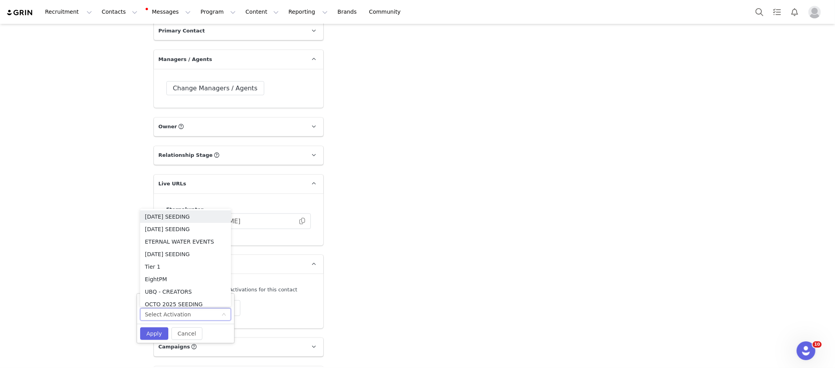
scroll to position [41, 0]
click at [181, 260] on li "OCTO 2025 SEEDING" at bounding box center [185, 263] width 91 height 13
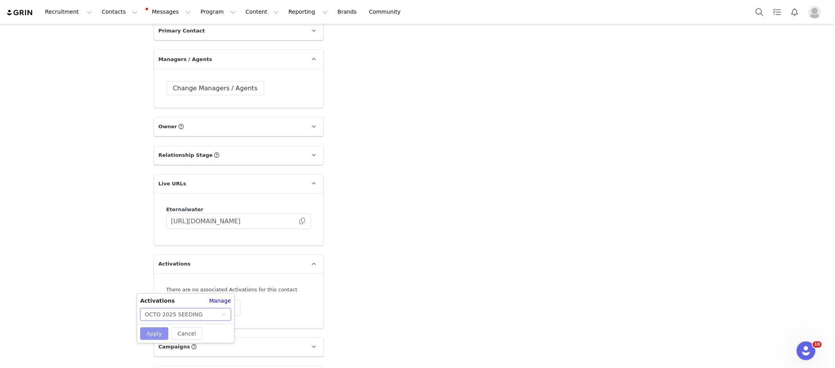
click at [154, 332] on button "Apply" at bounding box center [154, 334] width 28 height 13
click at [759, 7] on button "Search" at bounding box center [759, 12] width 17 height 18
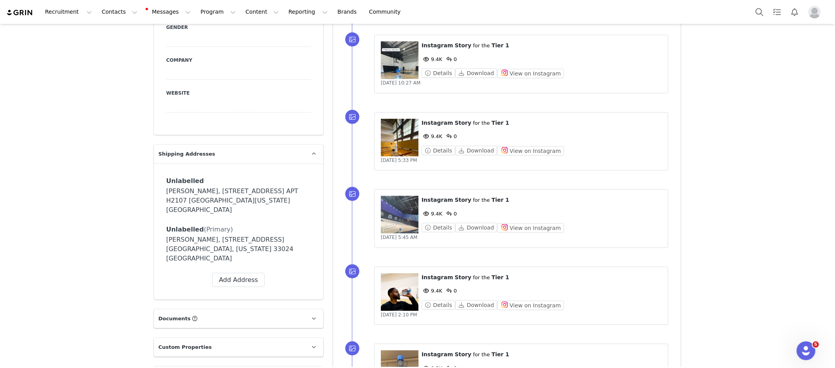
click at [201, 273] on div "Label First Name Haywood Last Name Highsmith Email Phone +1 (United States) +93…" at bounding box center [238, 280] width 144 height 14
click at [229, 273] on button "Add Address" at bounding box center [238, 280] width 52 height 14
select select
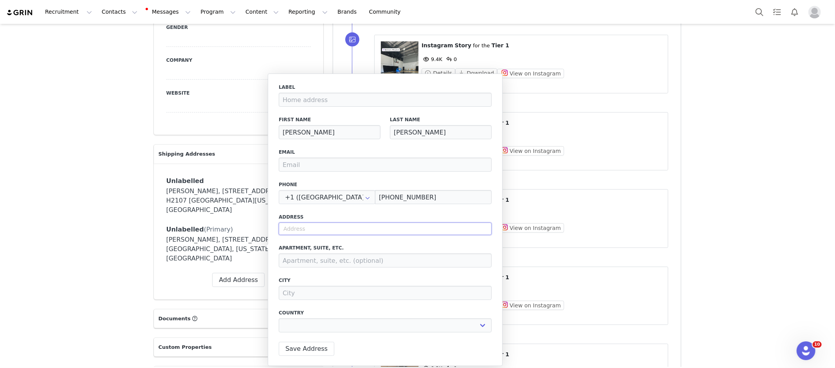
click at [330, 229] on input "text" at bounding box center [385, 229] width 213 height 13
paste input "138 Willoughby St #57C Brooklyn, NY 11201"
type input "138 Willoughby St #57C Brooklyn, NY 11201"
select select
type input "138 Willoughby St"
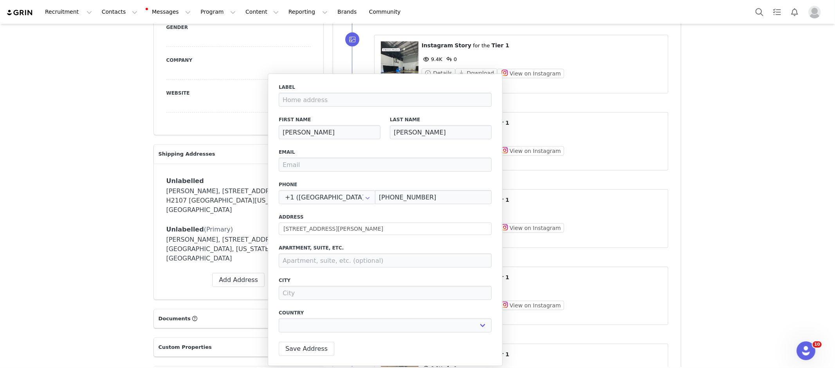
select select "[object Object]"
click at [339, 266] on input at bounding box center [385, 261] width 213 height 14
type input "#57C"
type input "Brooklyn"
click at [358, 283] on label "City" at bounding box center [385, 280] width 213 height 7
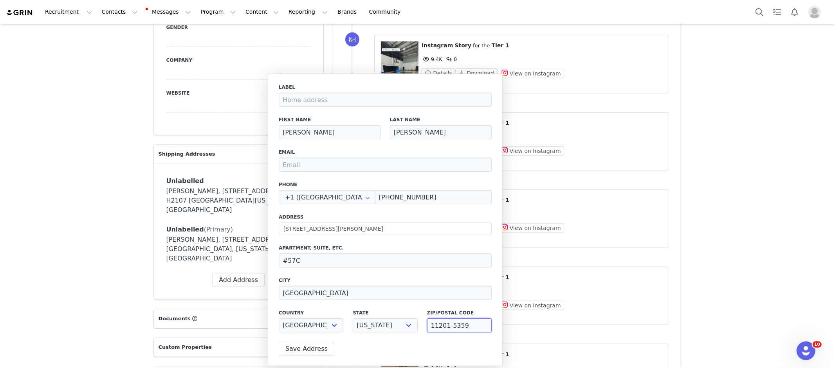
click at [476, 325] on input "11201-5359" at bounding box center [459, 326] width 65 height 14
type input "11201"
click at [373, 279] on label "City" at bounding box center [385, 280] width 213 height 7
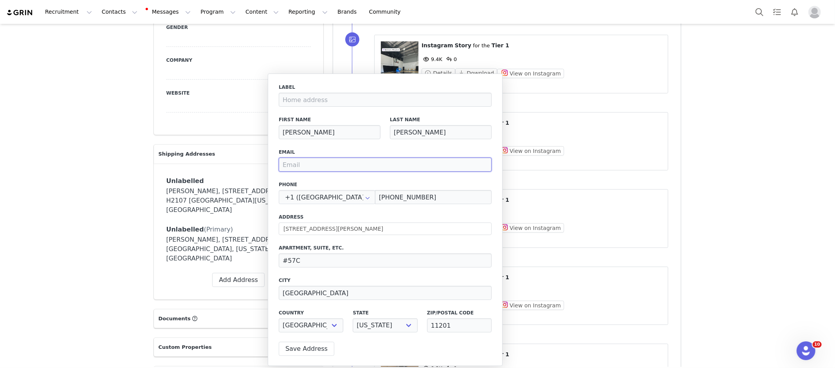
click at [365, 166] on input "email" at bounding box center [385, 165] width 213 height 14
paste input "milad@justballmktg.com"
type input "milad@justballmktg.com"
click at [311, 350] on button "Save Address" at bounding box center [307, 349] width 56 height 14
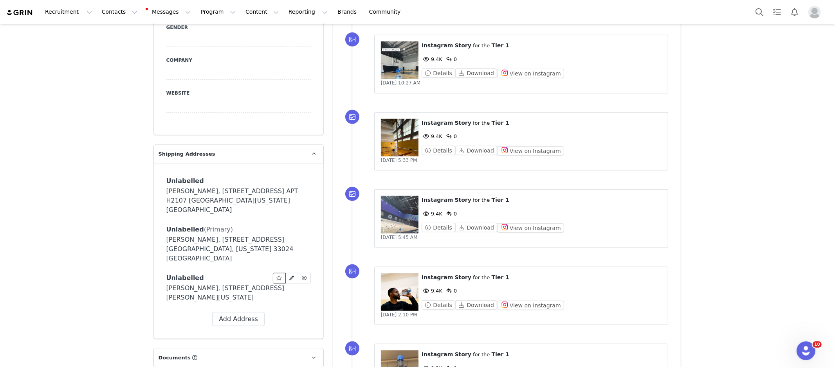
click at [279, 276] on icon at bounding box center [278, 278] width 5 height 5
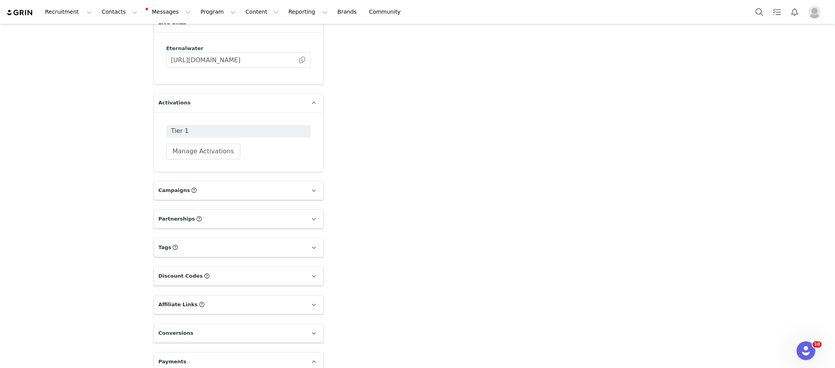
scroll to position [1435, 0]
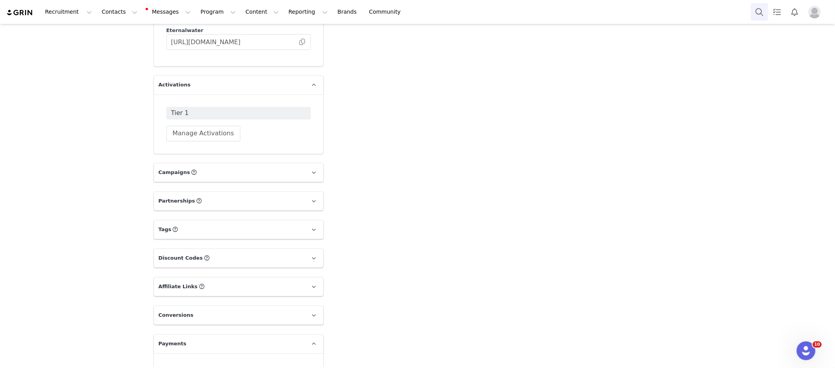
click at [757, 11] on button "Search" at bounding box center [759, 12] width 17 height 18
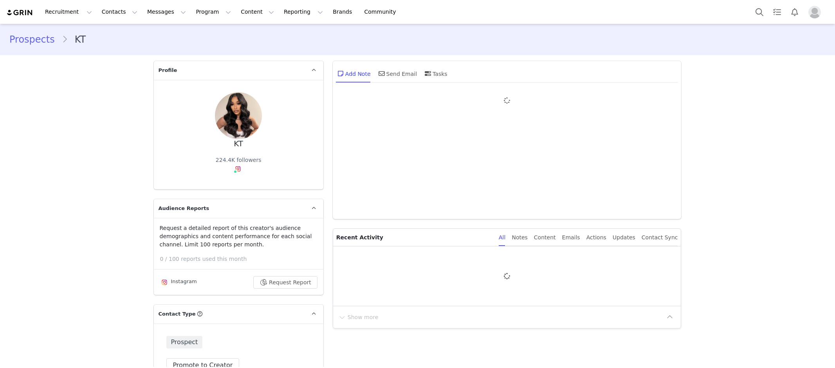
select select
type input "+1 ([GEOGRAPHIC_DATA])"
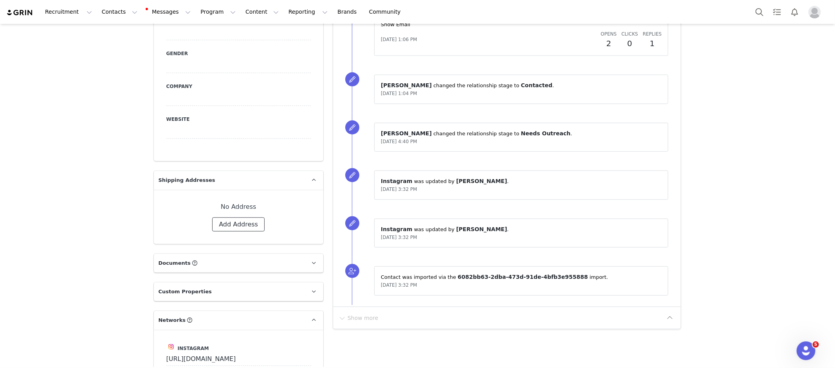
click at [234, 218] on button "Add Address" at bounding box center [238, 225] width 52 height 14
select select
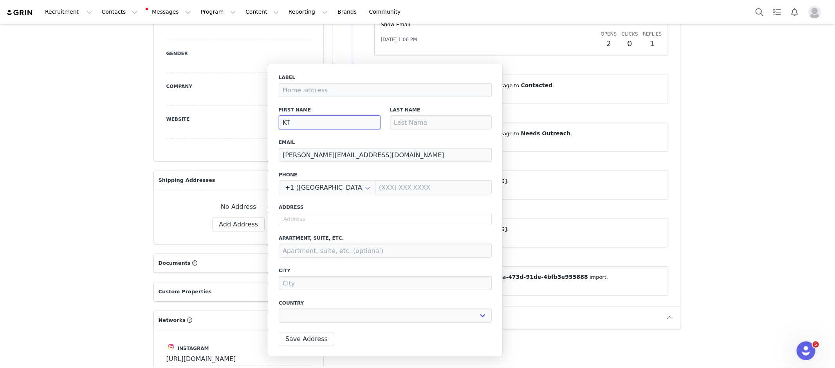
click at [345, 124] on input "KT" at bounding box center [330, 122] width 102 height 14
type input "K"
select select
type input "Ka"
select select
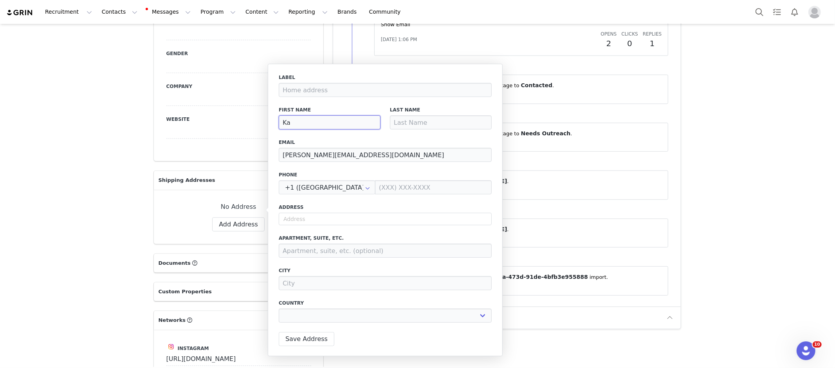
type input "Kal"
select select
type input "Kaly"
select select
type input "[PERSON_NAME]"
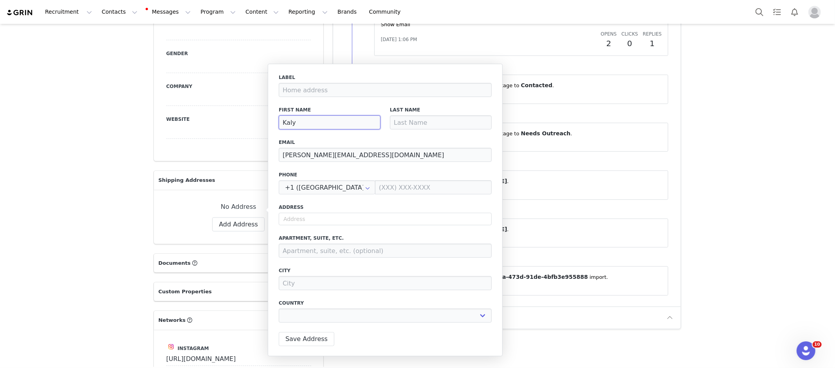
select select
type input "[PERSON_NAME]"
select select
type input "[PERSON_NAME]"
type input "T"
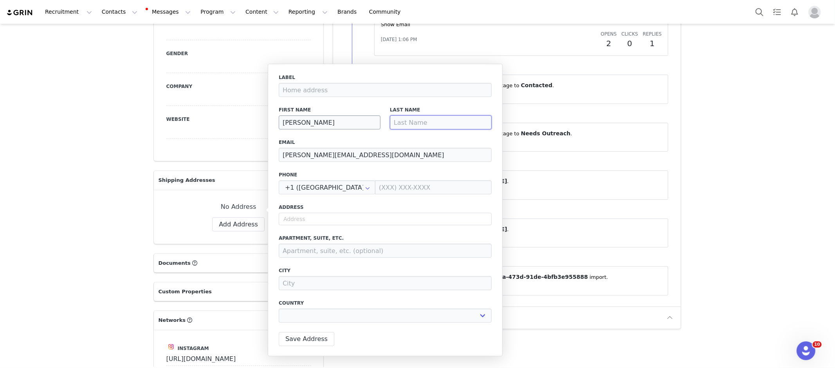
select select
type input "T"
click at [313, 219] on input "text" at bounding box center [385, 219] width 213 height 13
paste input "[STREET_ADDRESS][PERSON_NAME][US_STATE]"
type input "[STREET_ADDRESS][PERSON_NAME][US_STATE]"
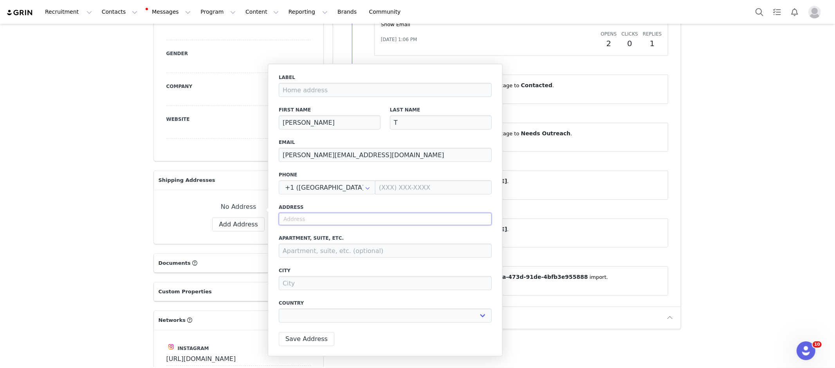
select select
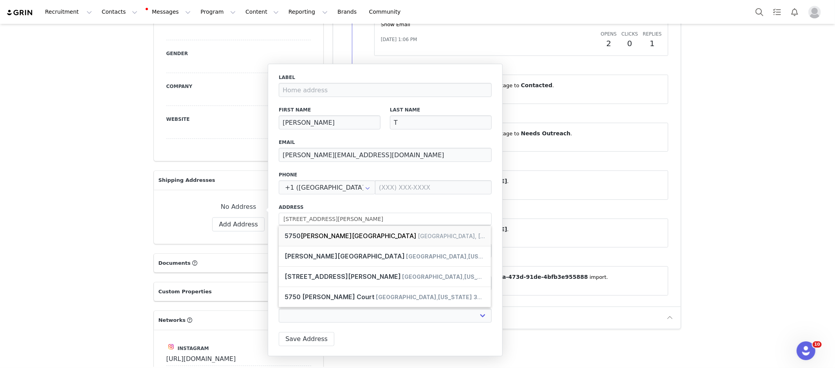
type input "[STREET_ADDRESS][PERSON_NAME]"
type input "[GEOGRAPHIC_DATA]"
select select "[object Object]"
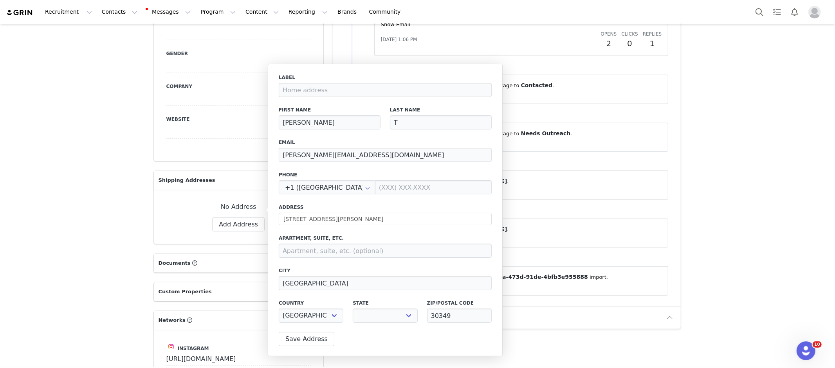
select select "[object Object]"
click at [305, 250] on input at bounding box center [385, 251] width 213 height 14
type input "10208"
click at [331, 267] on label "City" at bounding box center [385, 270] width 213 height 7
click at [297, 341] on button "Save Address" at bounding box center [307, 339] width 56 height 14
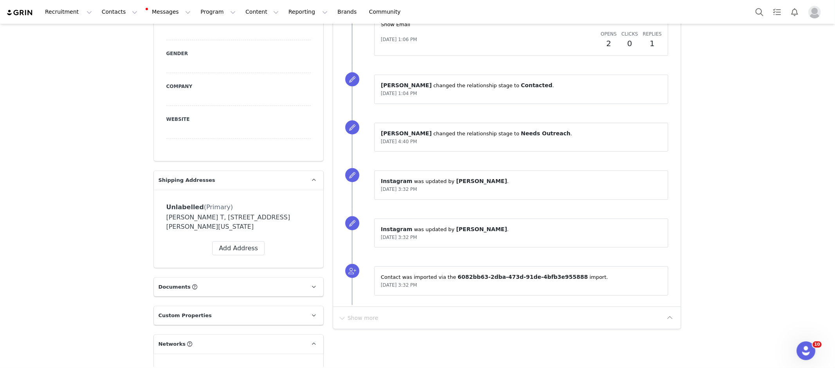
scroll to position [1163, 0]
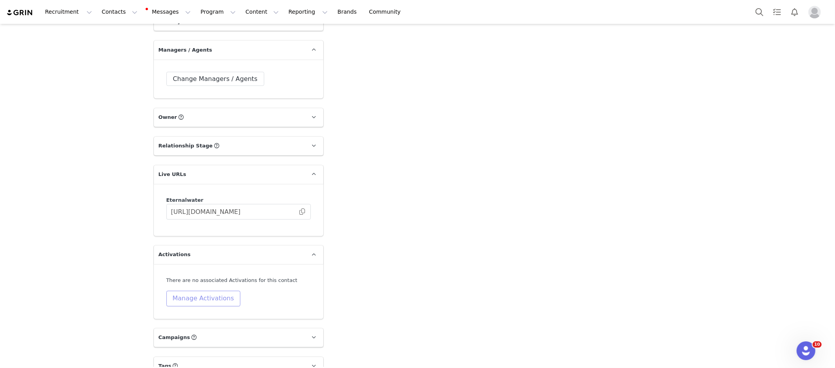
click at [204, 291] on button "Manage Activations" at bounding box center [203, 299] width 74 height 16
click at [218, 315] on div "Select Activation" at bounding box center [183, 315] width 76 height 12
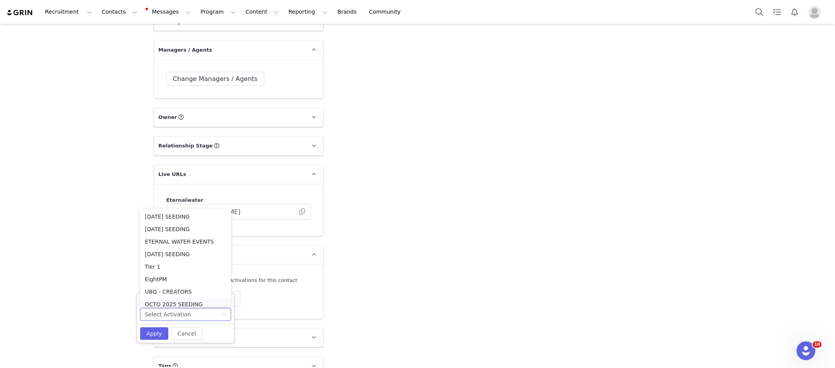
scroll to position [4, 0]
click at [200, 298] on li "OCTO 2025 SEEDING" at bounding box center [185, 300] width 91 height 13
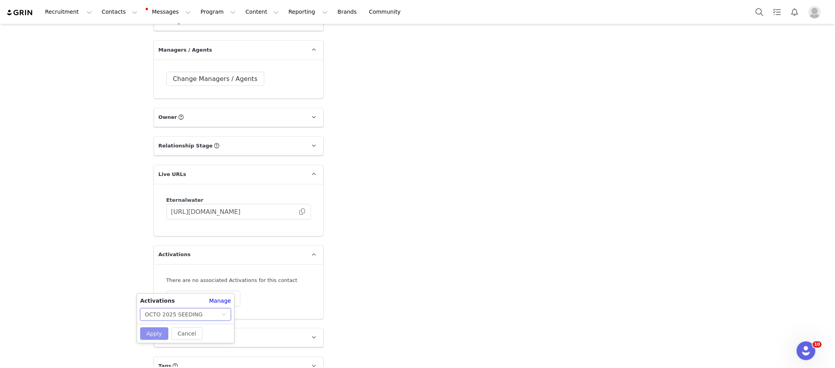
click at [150, 335] on button "Apply" at bounding box center [154, 334] width 28 height 13
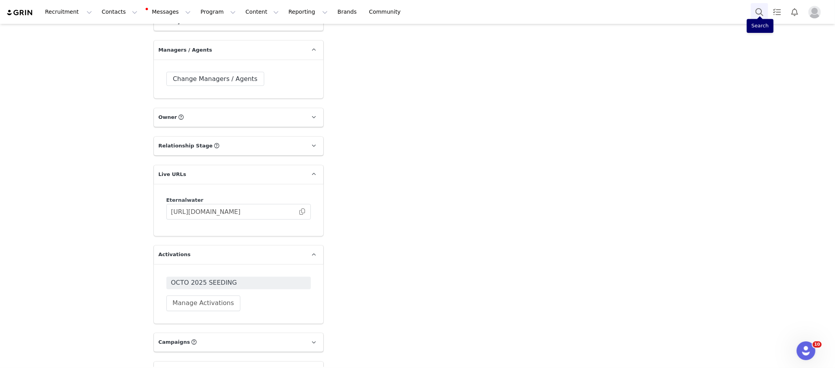
click at [761, 13] on button "Search" at bounding box center [759, 12] width 17 height 18
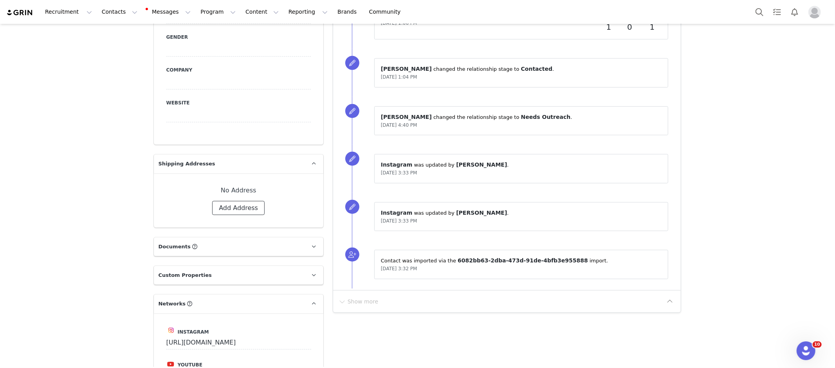
click at [252, 201] on button "Add Address" at bounding box center [238, 208] width 52 height 14
select select
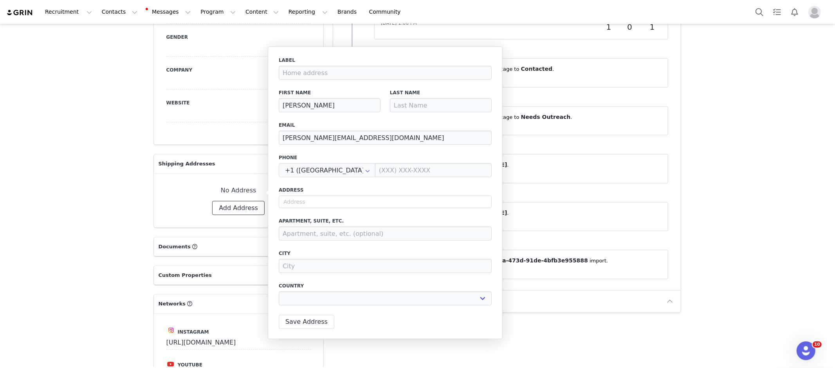
scroll to position [570, 0]
click at [313, 200] on input "text" at bounding box center [385, 202] width 213 height 13
paste input "[STREET_ADDRESS][PERSON_NAME][PERSON_NAME][US_STATE]"
type input "[STREET_ADDRESS][PERSON_NAME][PERSON_NAME][US_STATE]"
select select
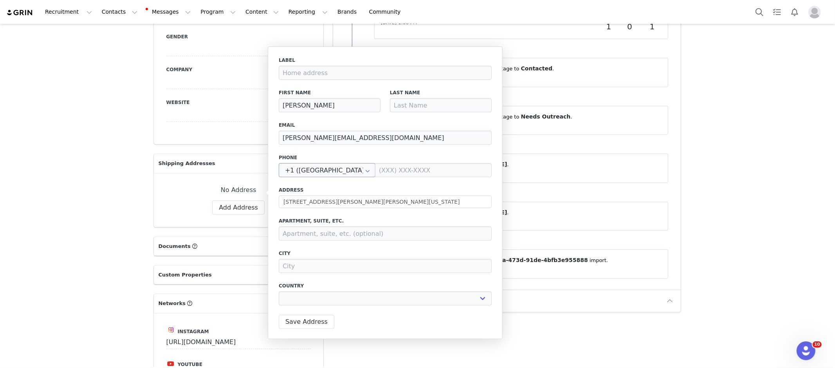
type input "[STREET_ADDRESS][PERSON_NAME]"
type input "[PERSON_NAME]"
select select "[object Object]"
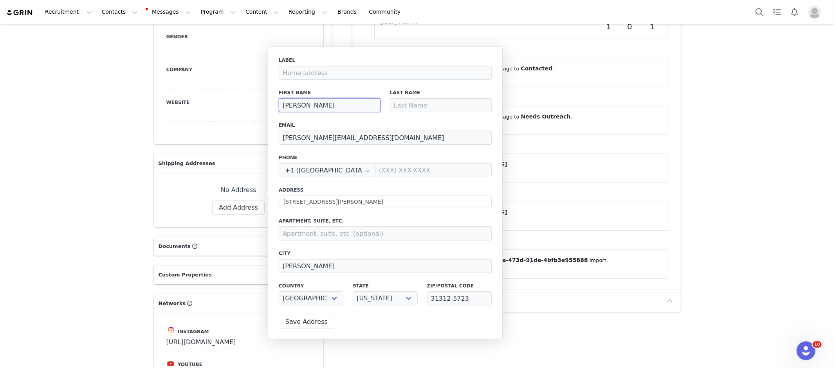
drag, startPoint x: 338, startPoint y: 108, endPoint x: 305, endPoint y: 107, distance: 32.9
click at [305, 107] on input "[PERSON_NAME]" at bounding box center [330, 105] width 102 height 14
type input "Dyesha"
type input "[PERSON_NAME]"
click at [302, 325] on button "Save Address" at bounding box center [307, 322] width 56 height 14
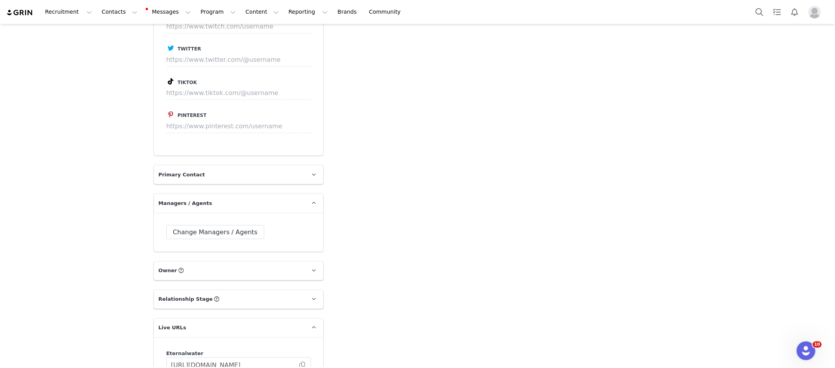
scroll to position [1163, 0]
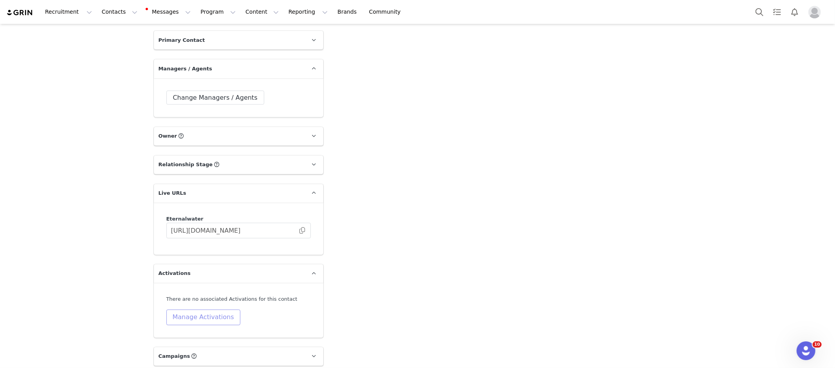
click at [211, 310] on button "Manage Activations" at bounding box center [203, 318] width 74 height 16
click at [206, 314] on div "Select Activation" at bounding box center [183, 315] width 76 height 12
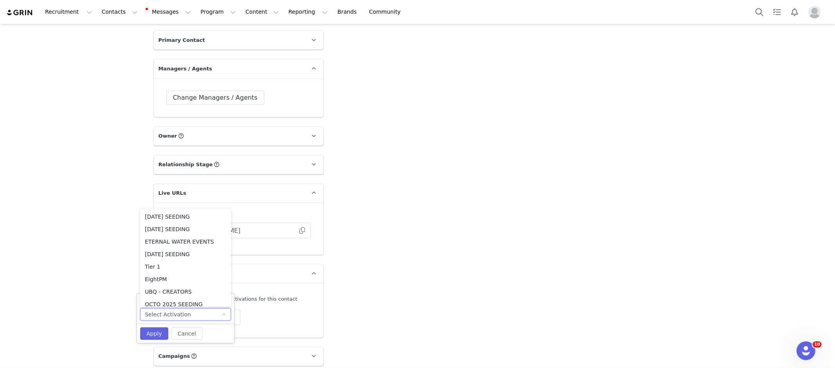
scroll to position [16, 0]
click at [199, 287] on li "OCTO 2025 SEEDING" at bounding box center [185, 288] width 91 height 13
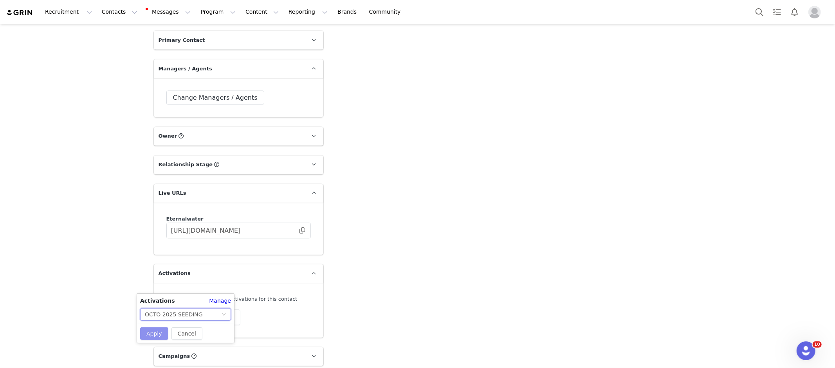
click at [147, 332] on button "Apply" at bounding box center [154, 334] width 28 height 13
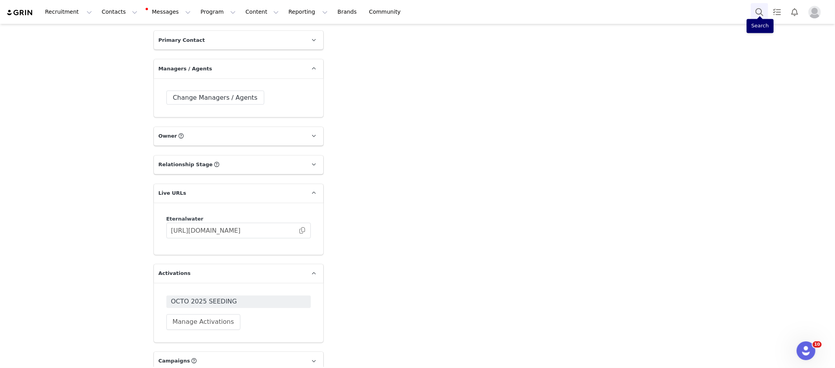
click at [761, 12] on button "Search" at bounding box center [759, 12] width 17 height 18
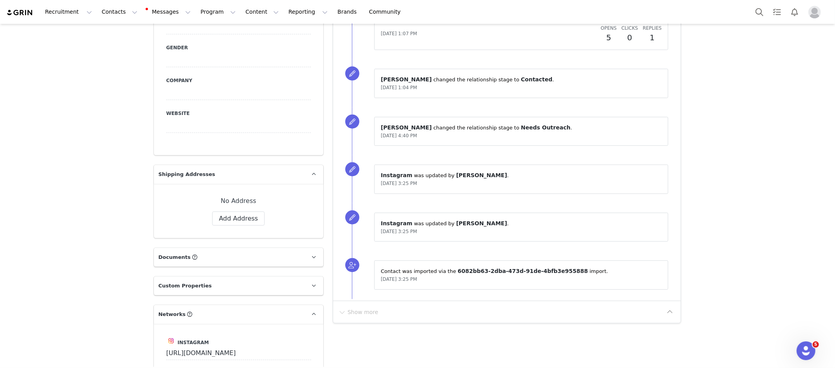
scroll to position [561, 0]
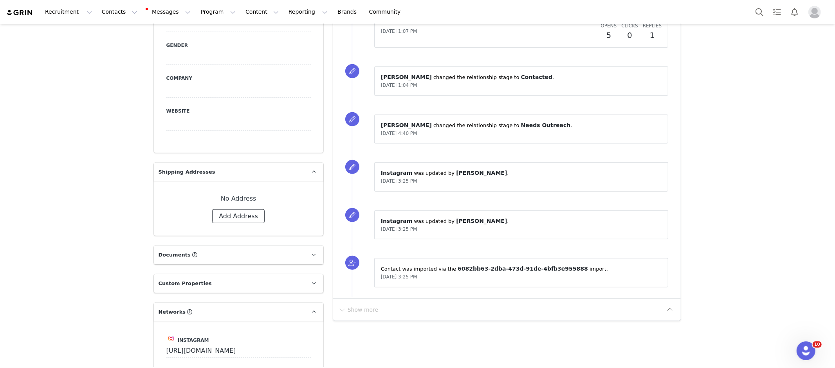
click at [240, 209] on button "Add Address" at bounding box center [238, 216] width 52 height 14
select select
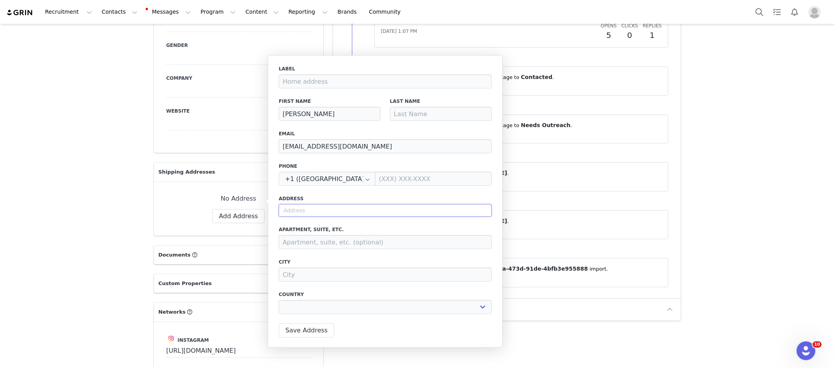
click at [297, 208] on input "text" at bounding box center [385, 210] width 213 height 13
paste input "21471 HIGH COUNTRY DR TRABUCO CYN, CA 92679-3206 United States"
type input "21471 HIGH COUNTRY DR TRABUCO CYN, CA 92679-3206 United States"
select select
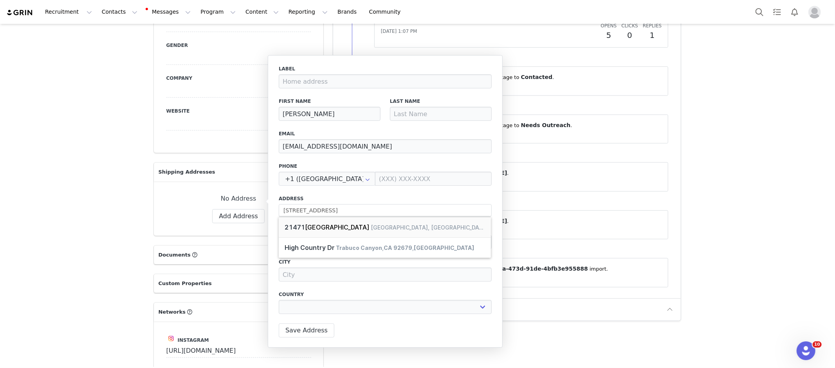
type input "21471 High Country Dr"
type input "Trabuco Canyon"
select select "[object Object]"
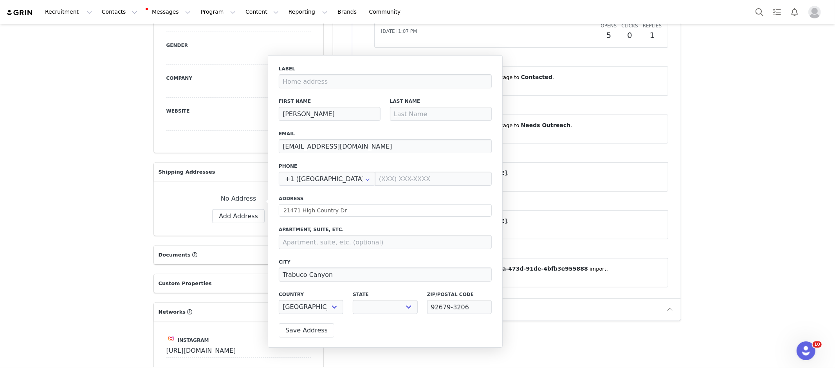
select select "[object Object]"
drag, startPoint x: 332, startPoint y: 115, endPoint x: 308, endPoint y: 115, distance: 23.5
click at [308, 115] on input "[PERSON_NAME]" at bounding box center [330, 114] width 102 height 14
type input "Brandon"
paste input "Frias"
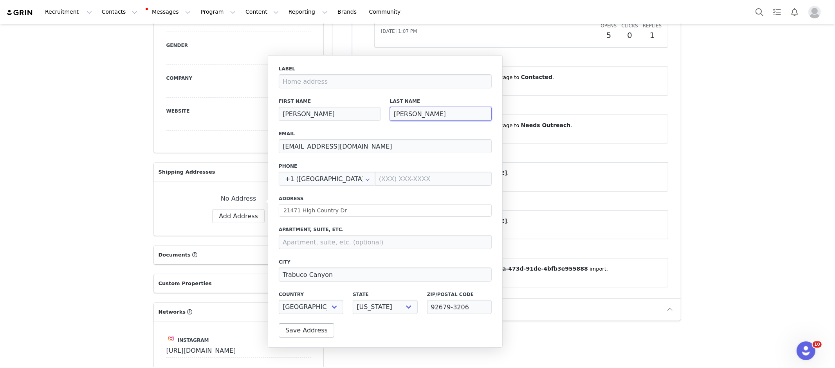
type input "Frias"
click at [311, 329] on button "Save Address" at bounding box center [307, 331] width 56 height 14
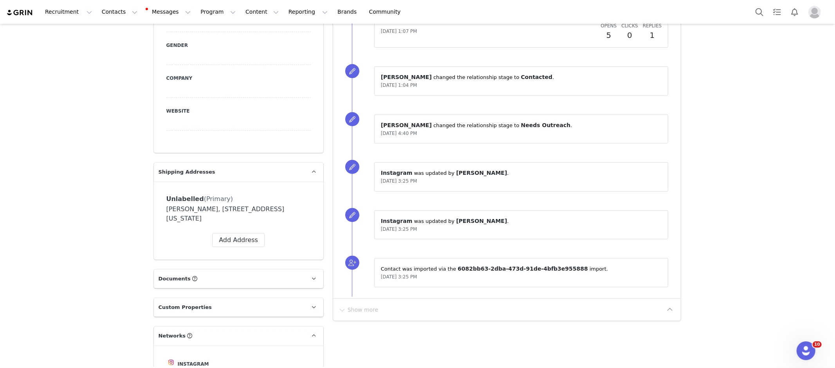
scroll to position [1163, 0]
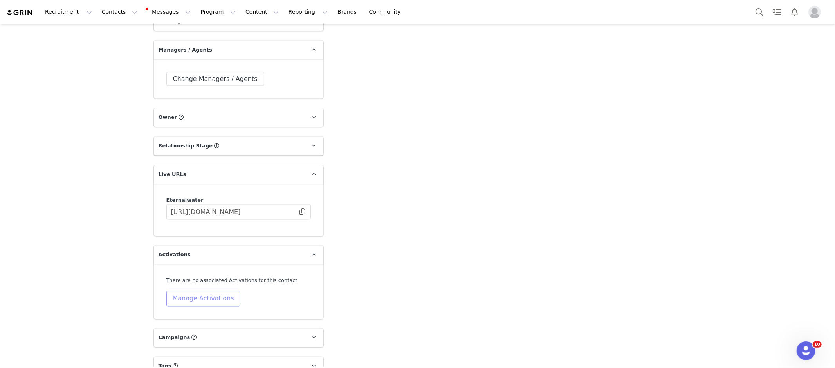
click at [208, 291] on button "Manage Activations" at bounding box center [203, 299] width 74 height 16
click at [209, 314] on div "Select Activation" at bounding box center [183, 315] width 76 height 12
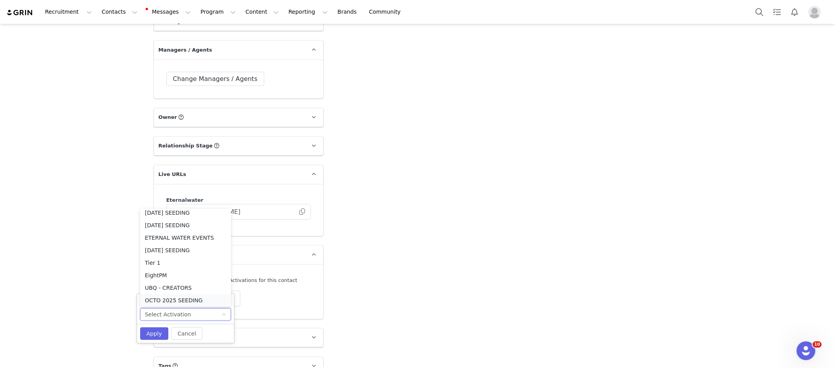
scroll to position [2, 0]
click at [194, 296] on li "OCTO 2025 SEEDING" at bounding box center [185, 302] width 91 height 13
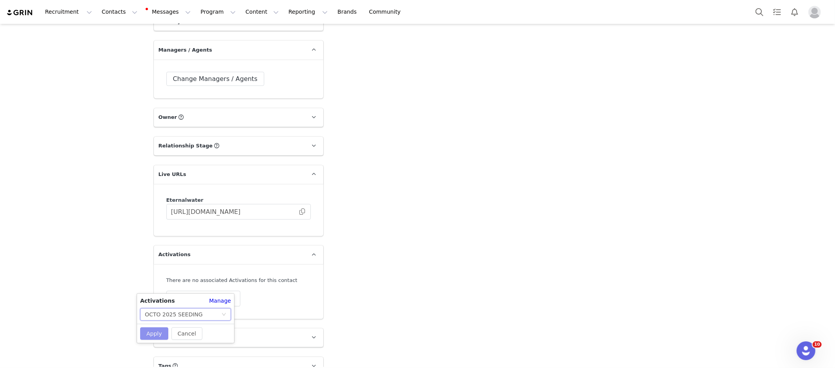
click at [159, 334] on button "Apply" at bounding box center [154, 334] width 28 height 13
click at [757, 9] on button "Search" at bounding box center [759, 12] width 17 height 18
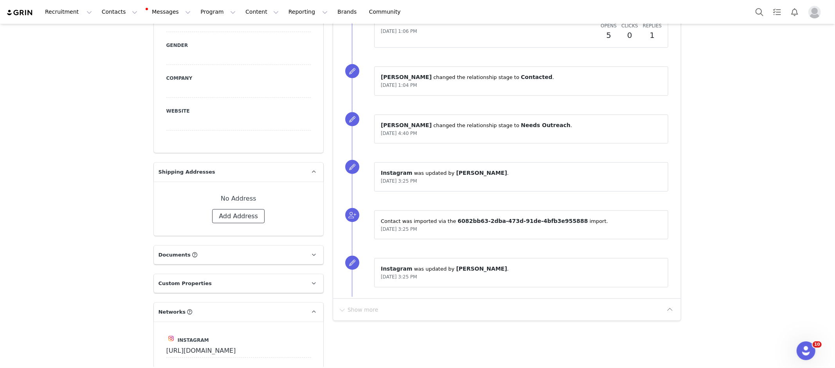
click at [230, 209] on button "Add Address" at bounding box center [238, 216] width 52 height 14
select select
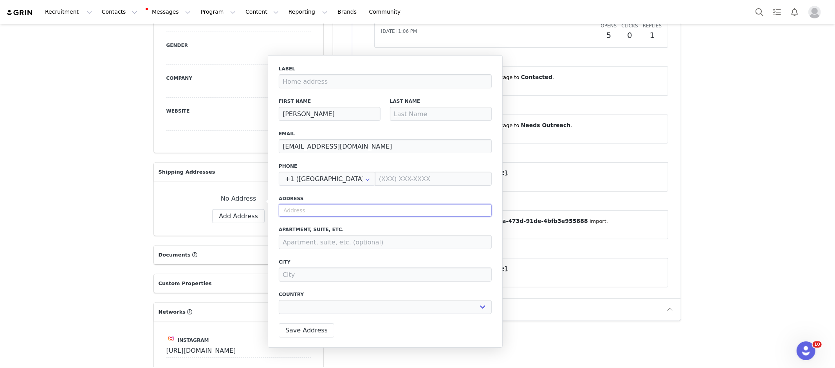
click at [323, 212] on input "text" at bounding box center [385, 210] width 213 height 13
paste input "[STREET_ADDRESS]"
type input "[STREET_ADDRESS]"
select select
type input "[STREET_ADDRESS][PERSON_NAME]"
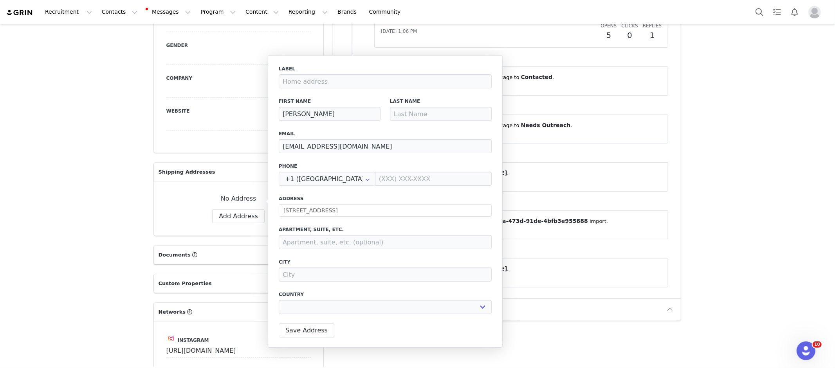
type input "[GEOGRAPHIC_DATA]"
select select "[object Object]"
click at [323, 246] on input at bounding box center [385, 242] width 213 height 14
type input "Apt A"
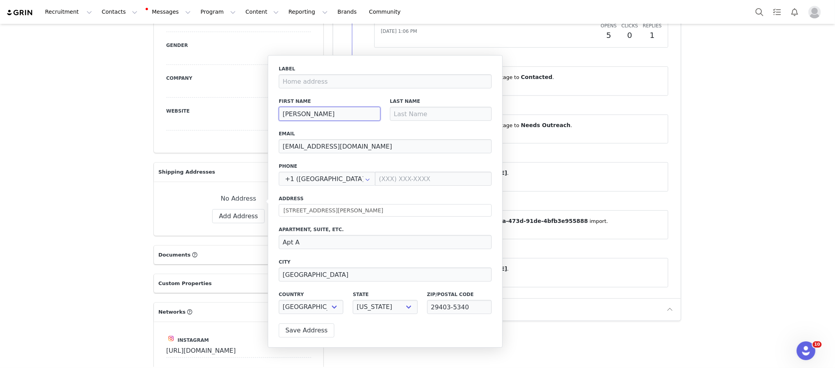
drag, startPoint x: 336, startPoint y: 118, endPoint x: 303, endPoint y: 117, distance: 33.3
click at [302, 117] on input "Venita Aspen" at bounding box center [330, 114] width 102 height 14
type input "Venita"
paste input "Aspen"
type input "Aspen"
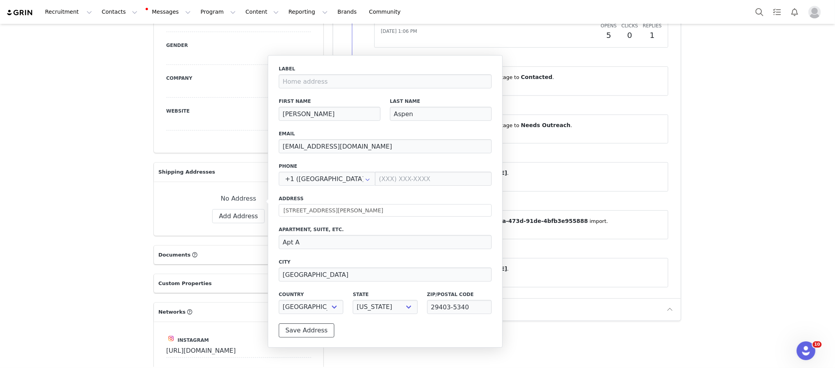
click at [312, 332] on button "Save Address" at bounding box center [307, 331] width 56 height 14
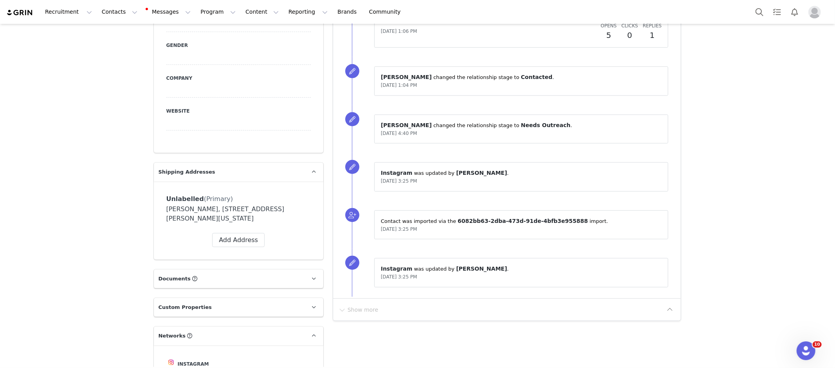
scroll to position [1163, 0]
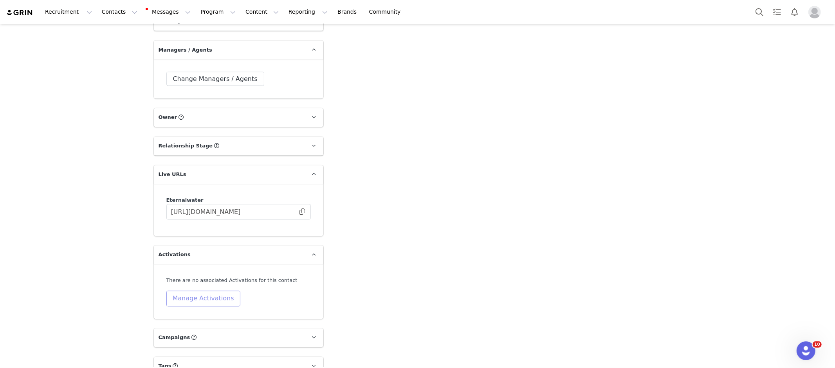
click at [219, 291] on button "Manage Activations" at bounding box center [203, 299] width 74 height 16
click at [225, 309] on div "Select Activation" at bounding box center [185, 314] width 91 height 13
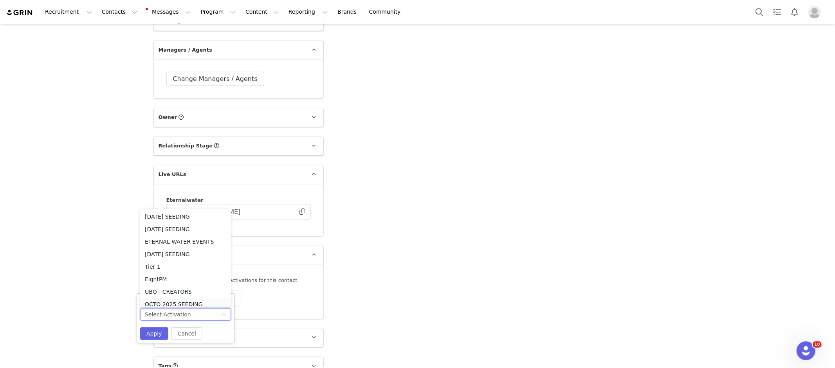
scroll to position [4, 0]
click at [216, 297] on li "OCTO 2025 SEEDING" at bounding box center [185, 300] width 91 height 13
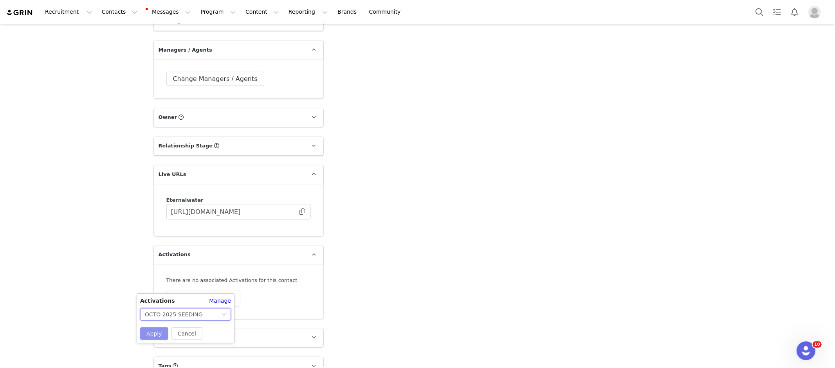
click at [145, 333] on button "Apply" at bounding box center [154, 334] width 28 height 13
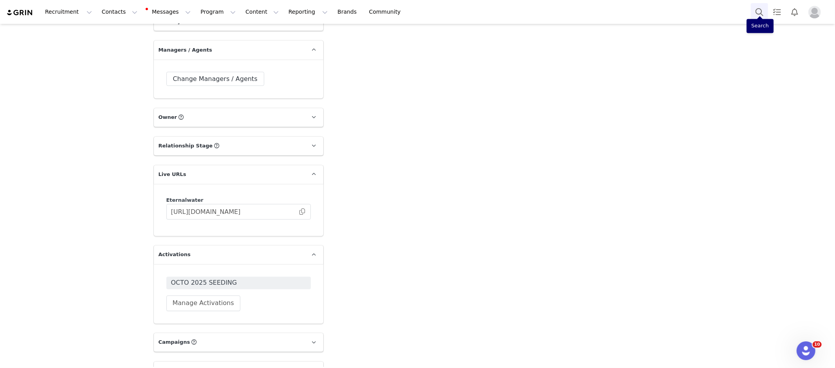
click at [767, 11] on button "Search" at bounding box center [759, 12] width 17 height 18
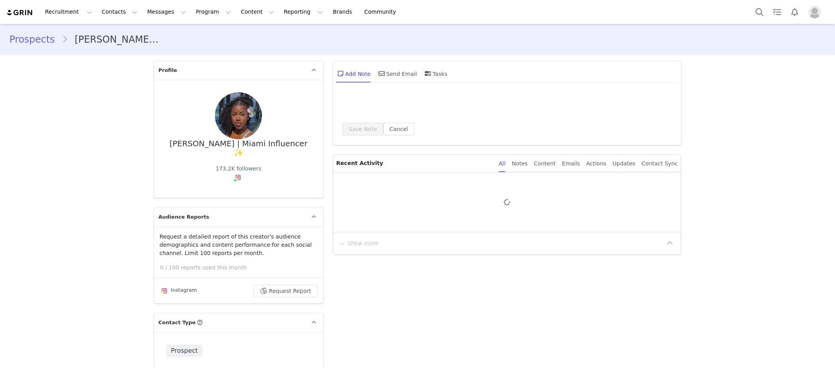
select select
type input "+1 ([GEOGRAPHIC_DATA])"
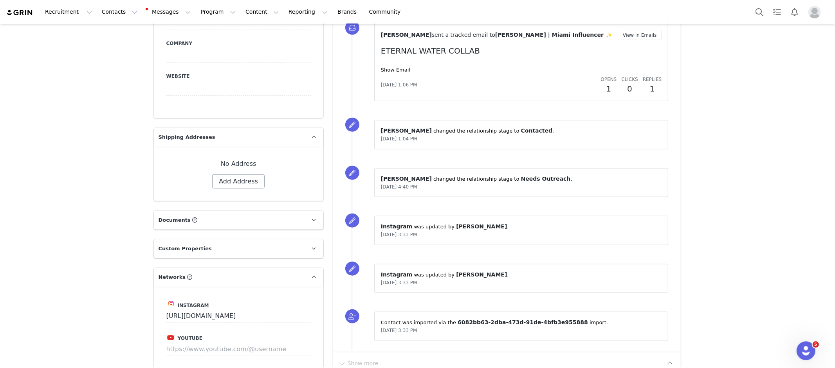
drag, startPoint x: 269, startPoint y: 155, endPoint x: 229, endPoint y: 156, distance: 39.2
click at [268, 175] on div "Label First Name Becca C. | Miami Influencer ✨ Last Name Email becca@westsidedi…" at bounding box center [238, 182] width 144 height 14
click at [229, 175] on button "Add Address" at bounding box center [238, 182] width 52 height 14
select select
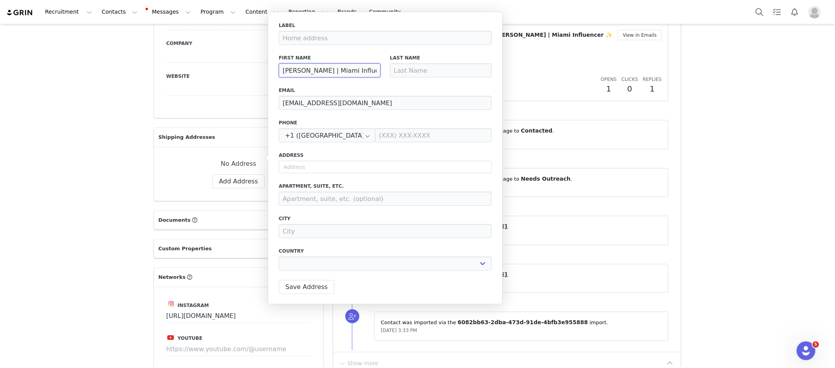
click at [344, 67] on input "[PERSON_NAME] | Miami Influencer ✨" at bounding box center [330, 70] width 102 height 14
type input "R"
select select
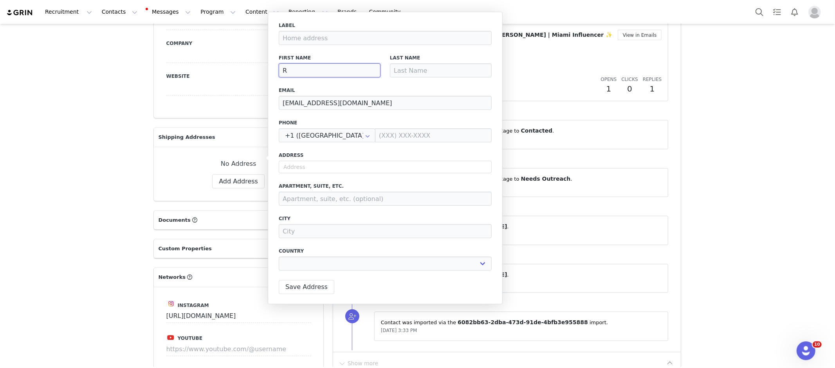
type input "Re"
select select
type input "Reb"
select select
type input "Rebe"
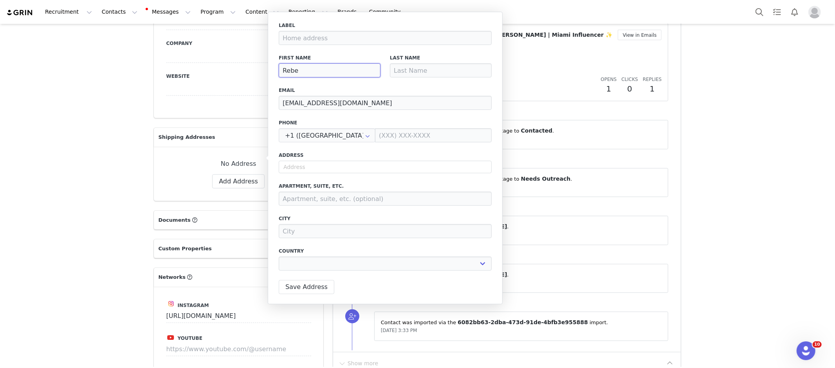
select select
type input "Rebec"
select select
type input "Rebecc"
select select
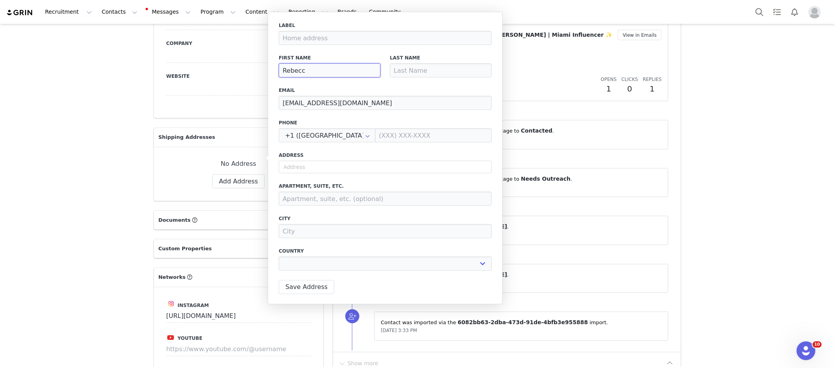
type input "Rebecca"
select select
type input "Rebecca"
type input "C"
select select
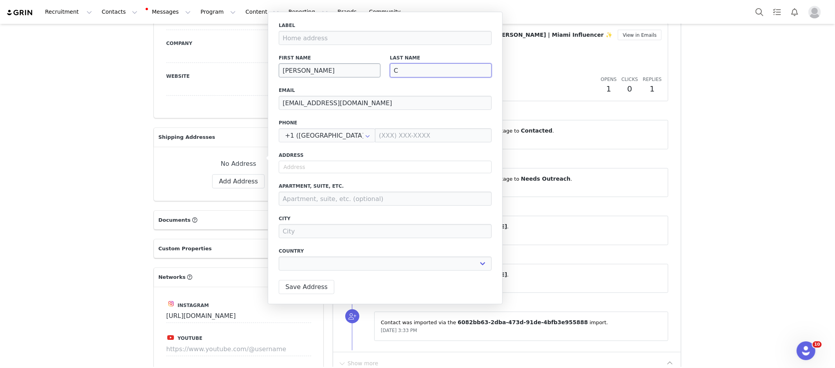
type input "Ca"
select select
type input "Cal"
select select
type input "Call"
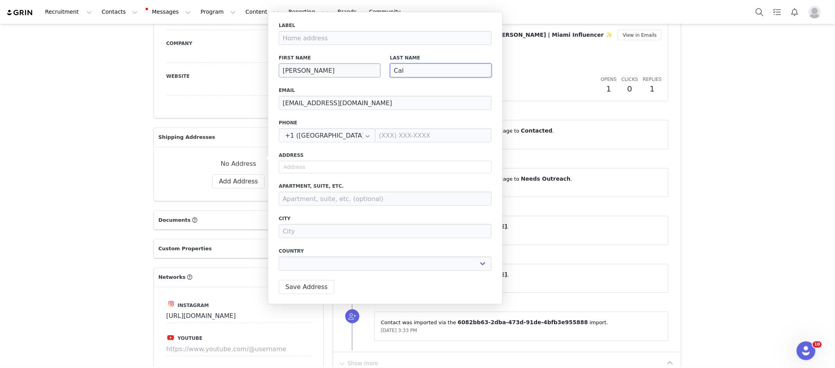
select select
type input "Calla"
select select
type input "Callaw"
select select
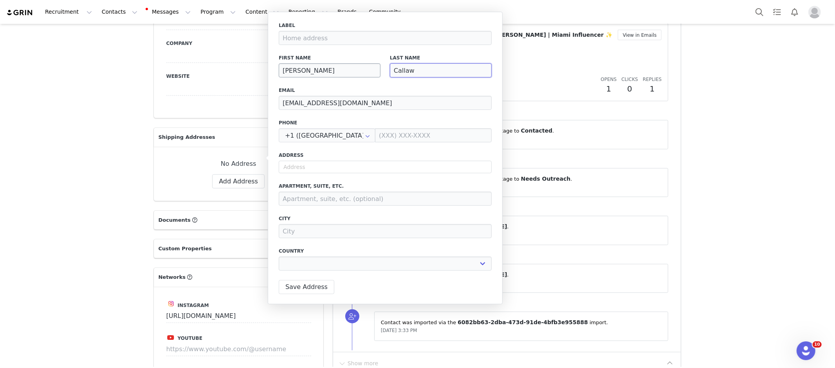
type input "Callawa"
select select
type input "Callaway"
select select
type input "Callaway"
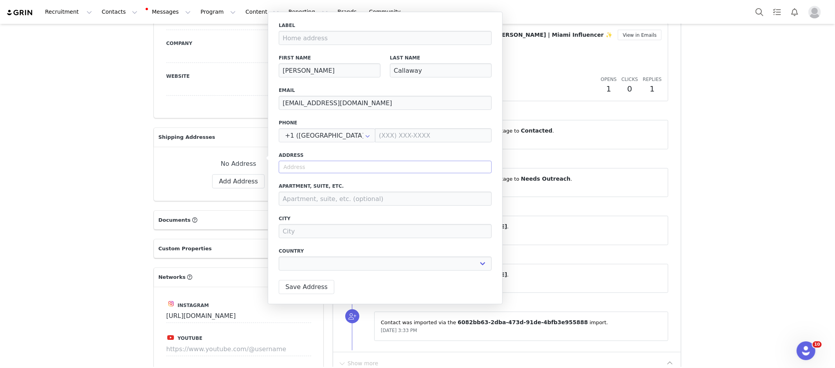
click at [352, 166] on input "text" at bounding box center [385, 167] width 213 height 13
paste input "3850 Sawtelle Blvd. Los Angeles, CA 90066"
type input "3850 Sawtelle Blvd. Los Angeles, CA 90066"
select select
type input "3850 Sawtelle Blvd"
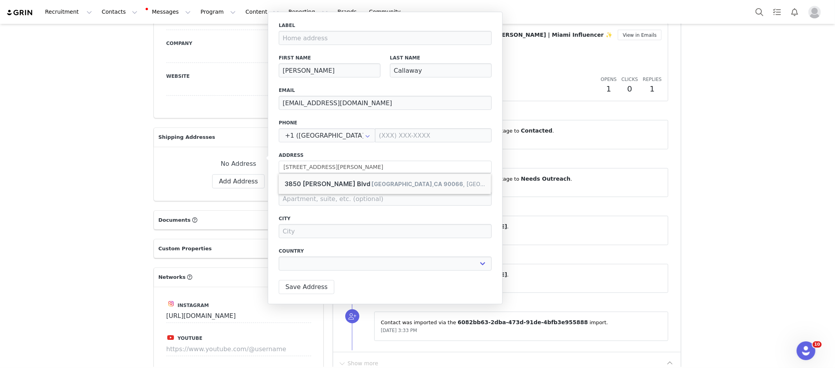
type input "Los Angeles"
select select "[object Object]"
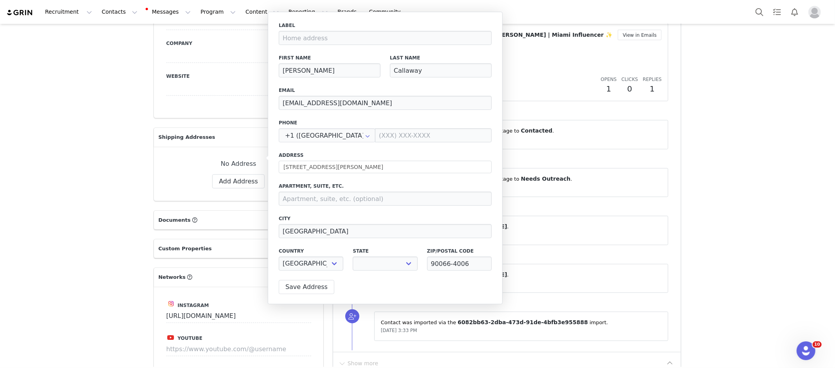
select select "[object Object]"
click at [298, 288] on button "Save Address" at bounding box center [307, 287] width 56 height 14
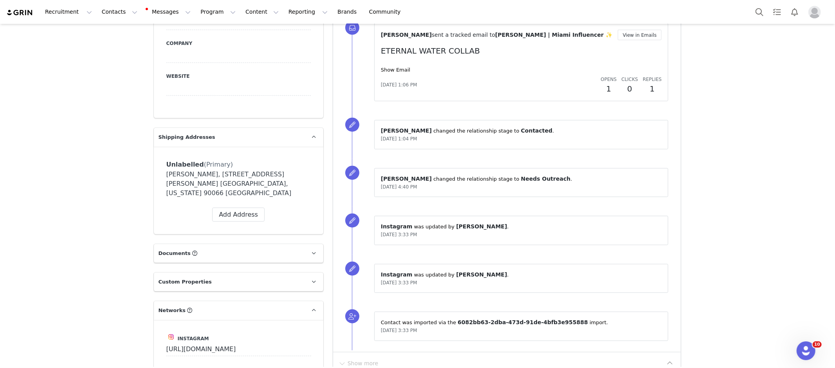
scroll to position [1163, 0]
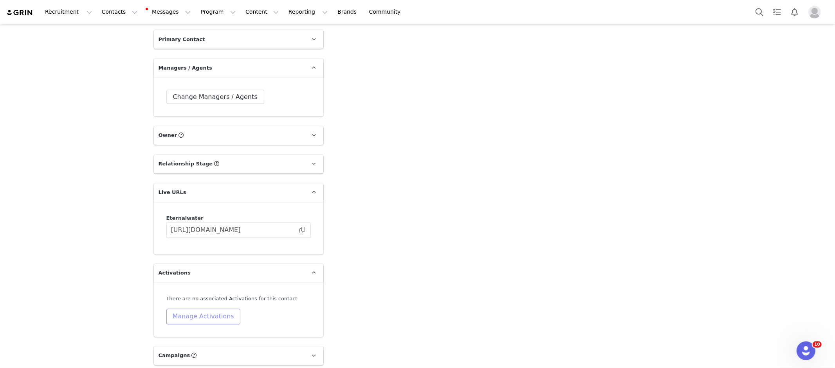
click at [200, 309] on button "Manage Activations" at bounding box center [203, 317] width 74 height 16
click at [205, 311] on div "Select Activation" at bounding box center [183, 315] width 76 height 12
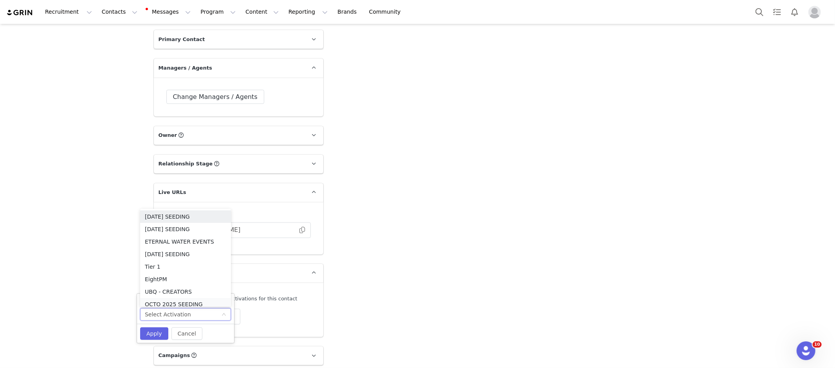
scroll to position [4, 0]
click at [195, 294] on li "OCTO 2025 SEEDING" at bounding box center [185, 300] width 91 height 13
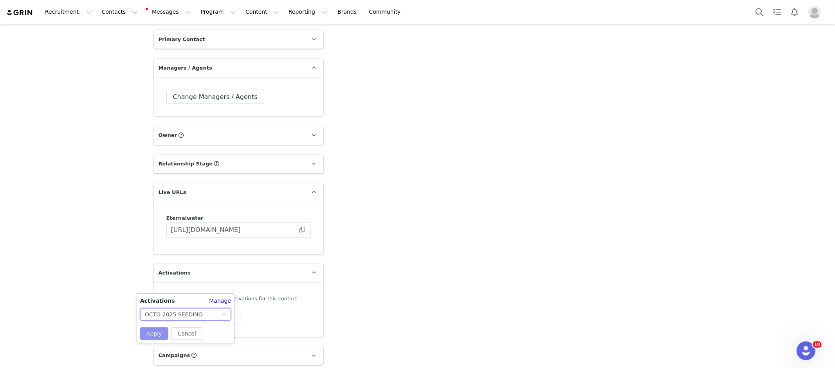
click at [154, 330] on button "Apply" at bounding box center [154, 334] width 28 height 13
click at [758, 12] on button "Search" at bounding box center [759, 12] width 17 height 18
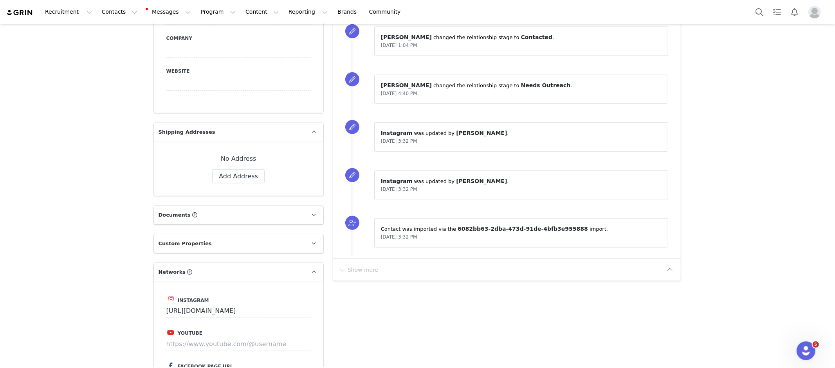
scroll to position [588, 0]
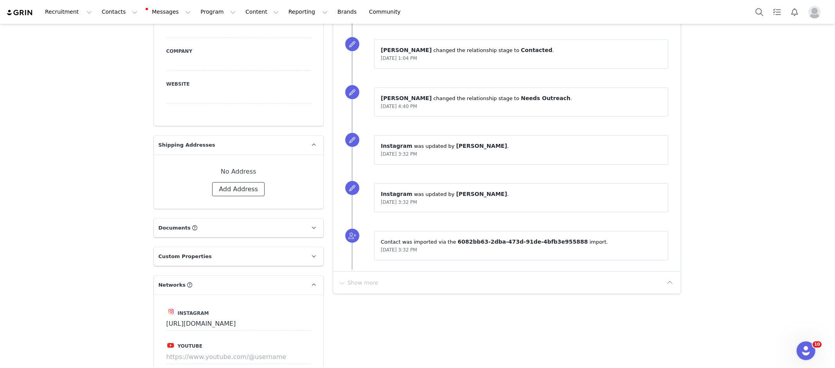
click at [255, 182] on button "Add Address" at bounding box center [238, 189] width 52 height 14
select select
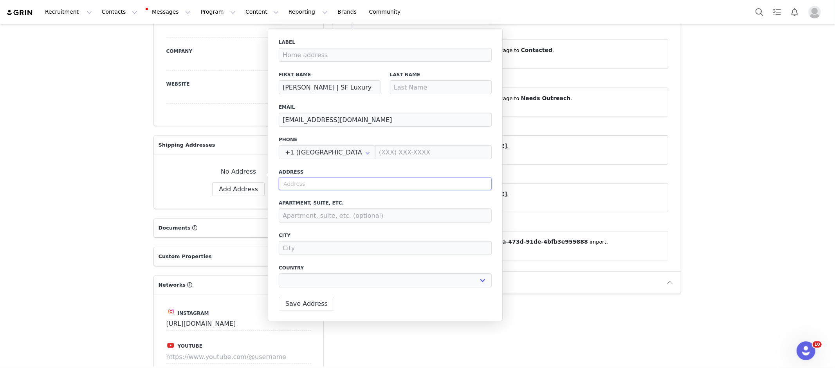
click at [353, 184] on input "text" at bounding box center [385, 184] width 213 height 13
paste input "[STREET_ADDRESS][PERSON_NAME]"
type input "[STREET_ADDRESS][PERSON_NAME]"
select select
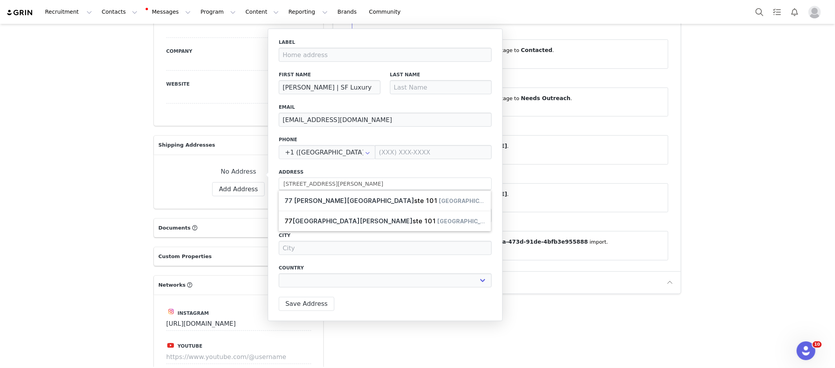
type input "[STREET_ADDRESS][PERSON_NAME]"
type input "[GEOGRAPHIC_DATA]"
select select "[object Object]"
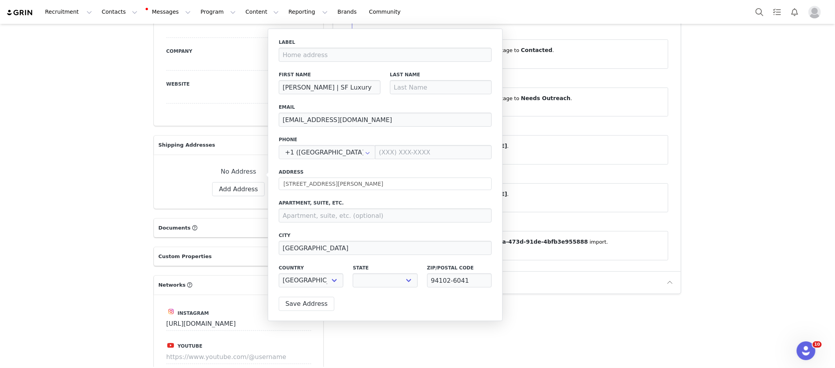
select select "[object Object]"
drag, startPoint x: 301, startPoint y: 87, endPoint x: 400, endPoint y: 93, distance: 99.6
click at [400, 93] on div "First Name [PERSON_NAME] | SF Luxury Last Name" at bounding box center [385, 83] width 222 height 32
type input "Susye"
type input "[PERSON_NAME], LLC"
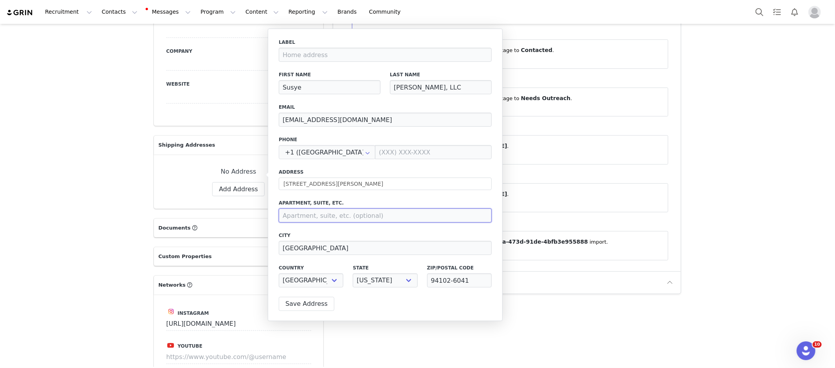
click at [369, 213] on input at bounding box center [385, 216] width 213 height 14
type input "Ste 101"
click at [303, 309] on button "Save Address" at bounding box center [307, 304] width 56 height 14
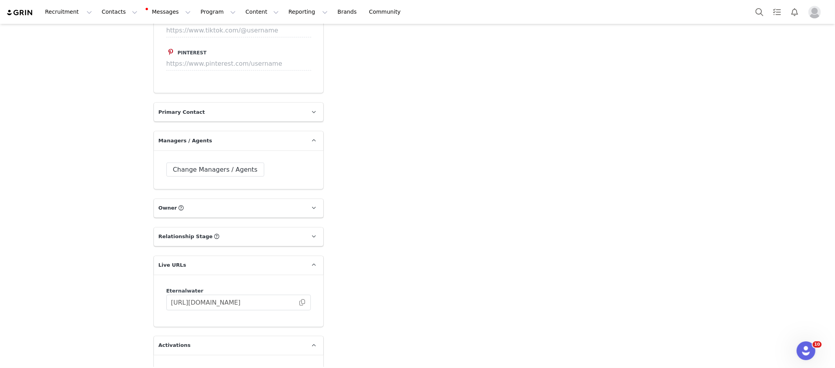
scroll to position [1163, 0]
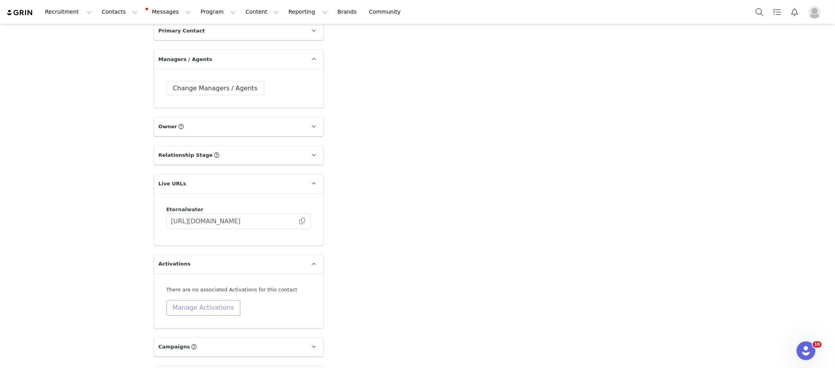
click at [217, 301] on button "Manage Activations" at bounding box center [203, 309] width 74 height 16
click at [208, 317] on div "Select Activation" at bounding box center [183, 315] width 76 height 12
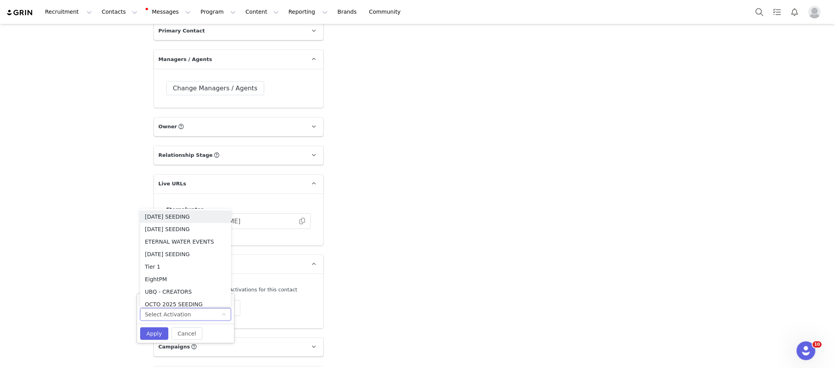
scroll to position [16, 0]
click at [205, 288] on li "OCTO 2025 SEEDING" at bounding box center [185, 288] width 91 height 13
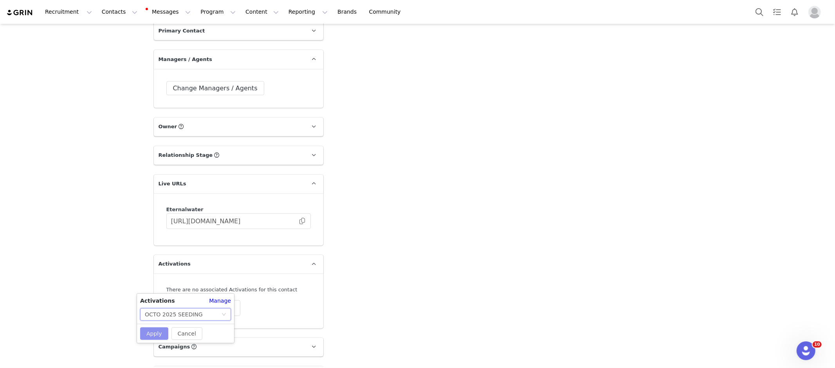
click at [146, 331] on button "Apply" at bounding box center [154, 334] width 28 height 13
click at [269, 288] on span "OCTO 2025 SEEDING" at bounding box center [238, 292] width 135 height 9
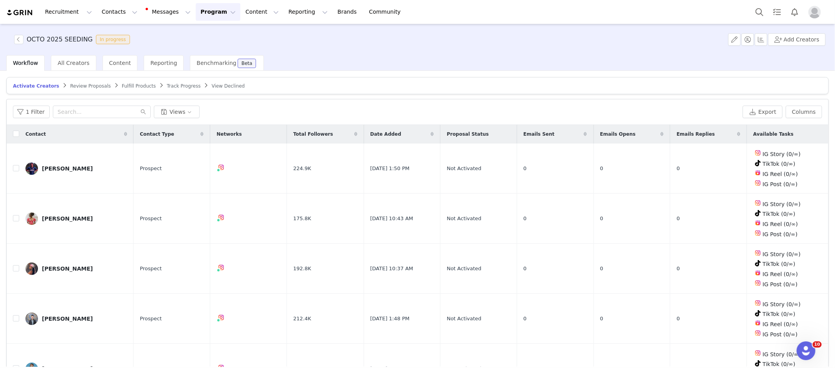
click at [32, 85] on span "Activate Creators" at bounding box center [36, 85] width 46 height 5
click at [71, 60] on span "All Creators" at bounding box center [74, 63] width 32 height 6
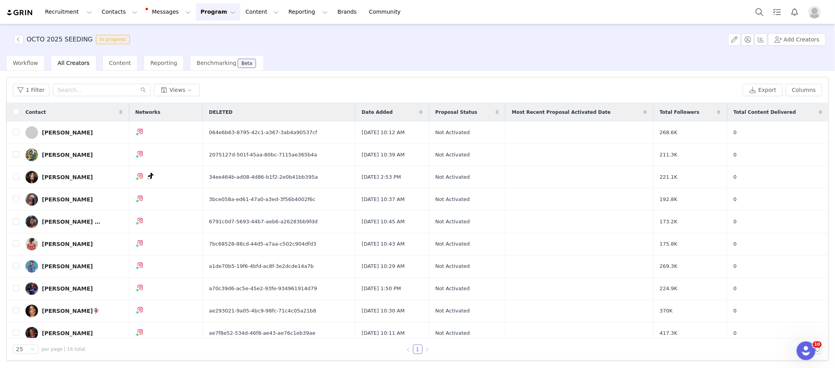
scroll to position [20, 0]
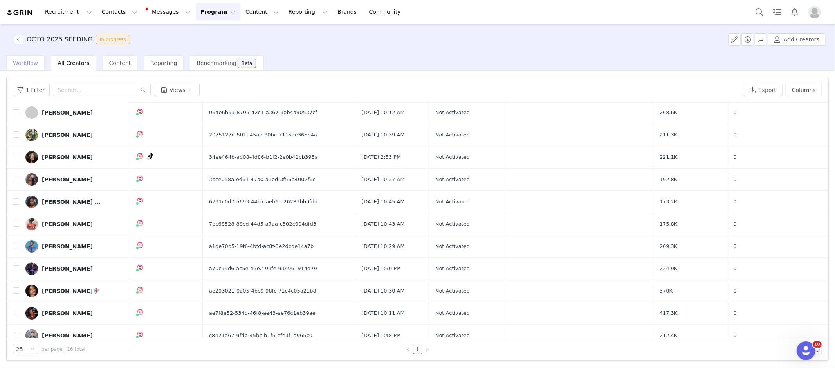
click at [36, 63] on span "Workflow" at bounding box center [25, 63] width 25 height 6
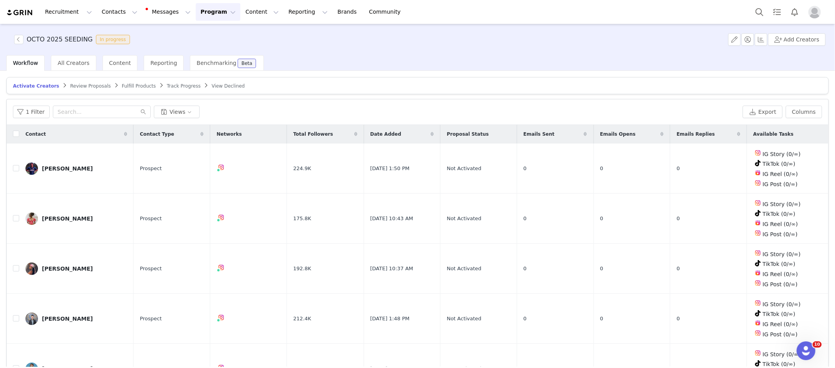
click at [198, 14] on button "Program Program" at bounding box center [218, 12] width 45 height 18
click at [126, 13] on button "Contacts Contacts" at bounding box center [119, 12] width 45 height 18
click at [135, 50] on div "Prospects" at bounding box center [122, 49] width 52 height 8
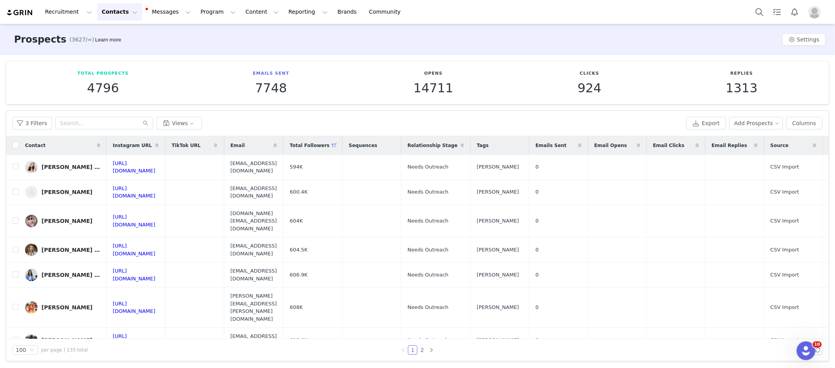
click at [814, 9] on img "Profile" at bounding box center [814, 12] width 13 height 13
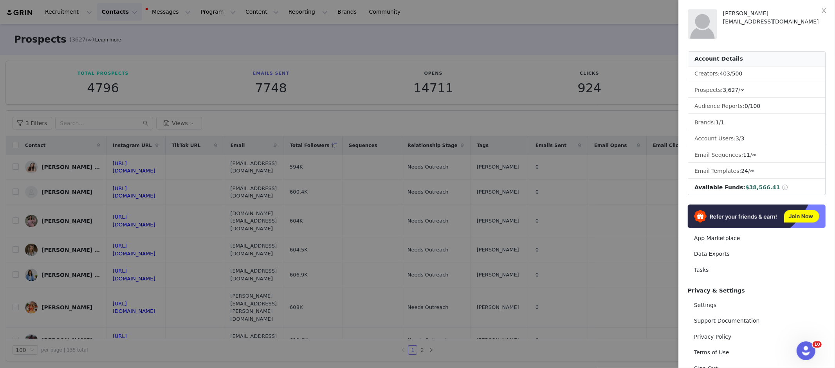
scroll to position [11, 0]
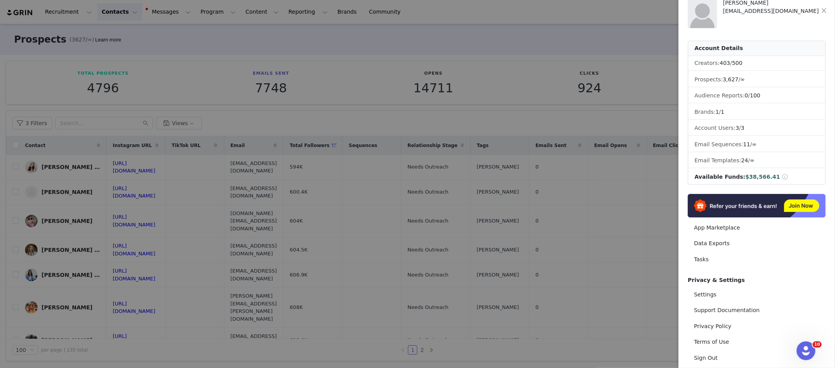
click at [560, 112] on div at bounding box center [417, 184] width 835 height 368
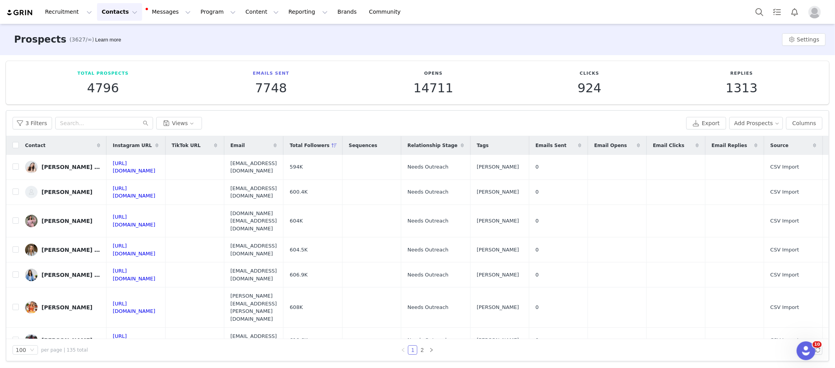
click at [817, 13] on img "Profile" at bounding box center [814, 12] width 13 height 13
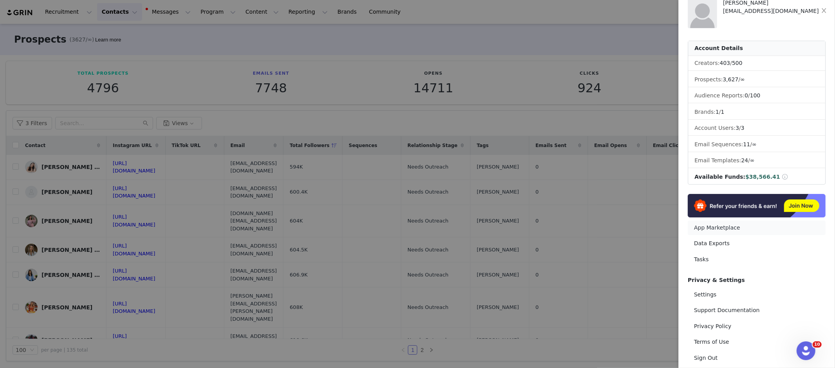
scroll to position [28, 0]
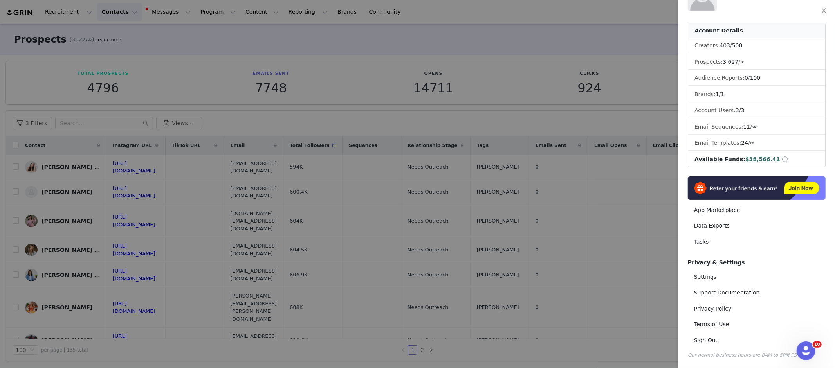
click at [472, 93] on div at bounding box center [417, 184] width 835 height 368
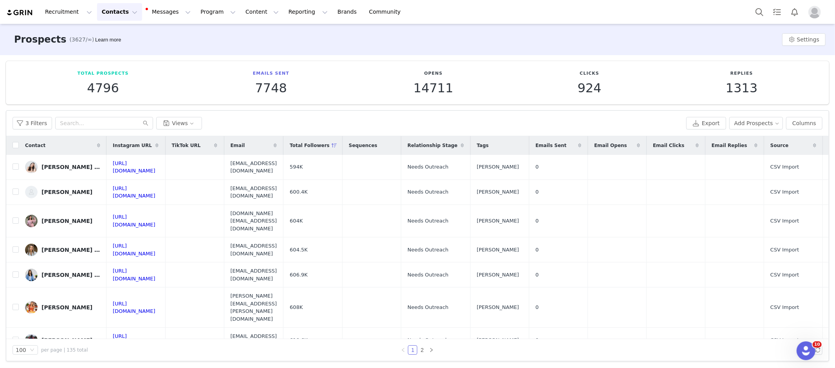
click at [824, 16] on button "Profile" at bounding box center [816, 12] width 25 height 13
click at [814, 13] on img "Profile" at bounding box center [814, 12] width 13 height 13
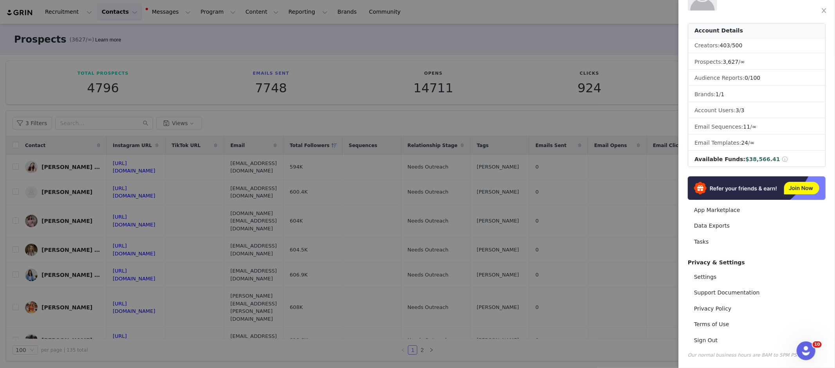
click at [553, 164] on div at bounding box center [417, 184] width 835 height 368
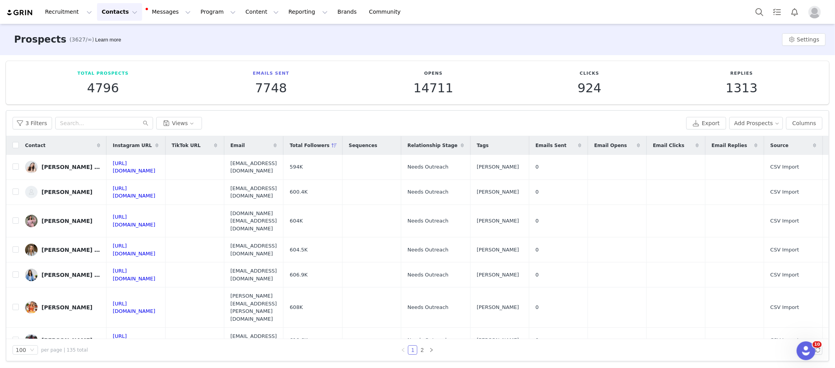
click at [815, 14] on img "Profile" at bounding box center [814, 12] width 13 height 13
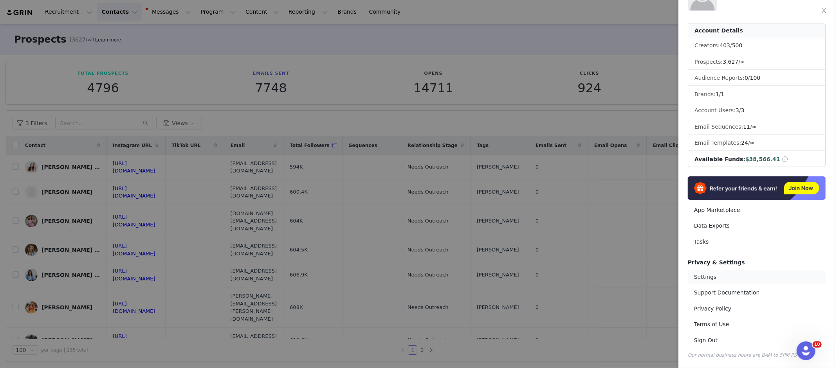
click at [740, 277] on link "Settings" at bounding box center [757, 277] width 138 height 14
select select "America/Los_Angeles"
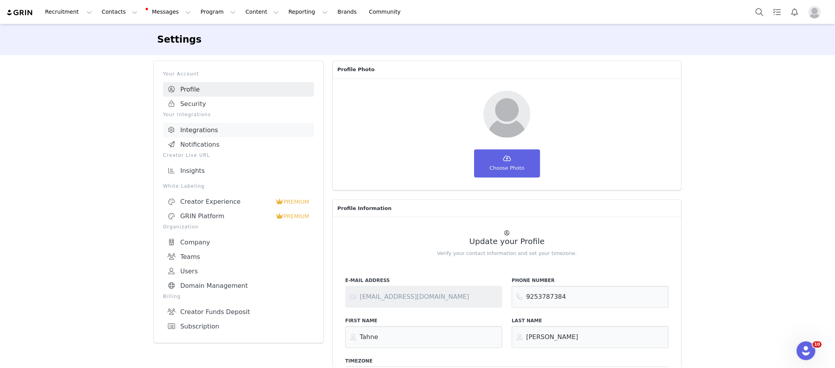
click at [229, 130] on link "Integrations" at bounding box center [238, 130] width 151 height 14
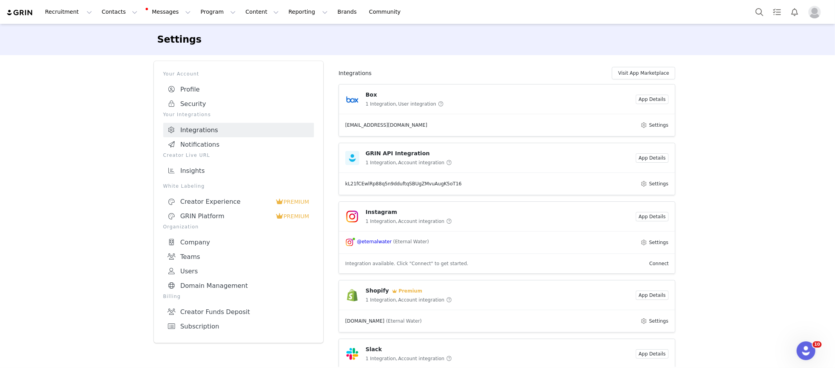
click at [175, 40] on li "Settings" at bounding box center [182, 39] width 51 height 14
select select "America/Los_Angeles"
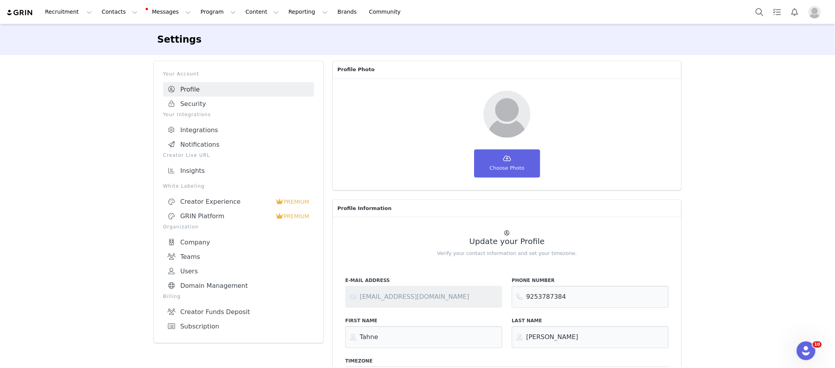
click at [24, 11] on img at bounding box center [19, 12] width 27 height 7
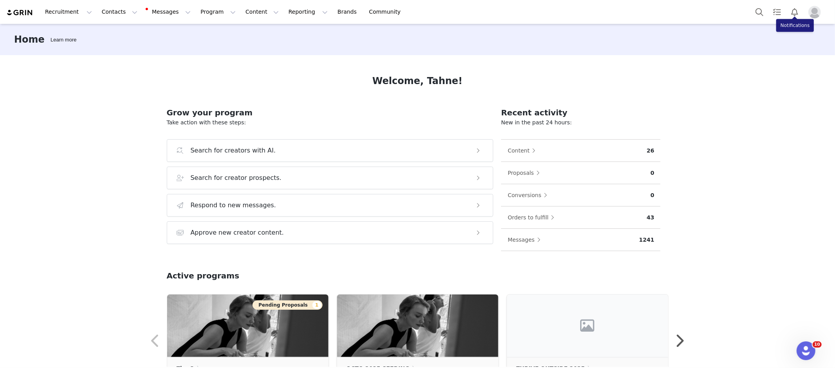
click at [815, 7] on img "Profile" at bounding box center [814, 12] width 13 height 13
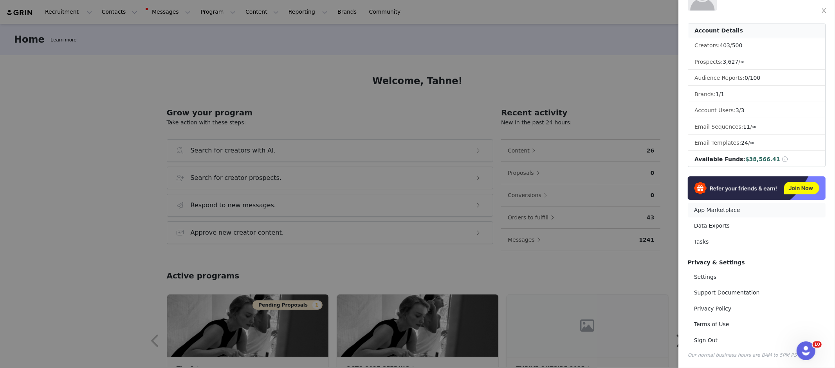
click at [750, 212] on link "App Marketplace" at bounding box center [757, 210] width 138 height 14
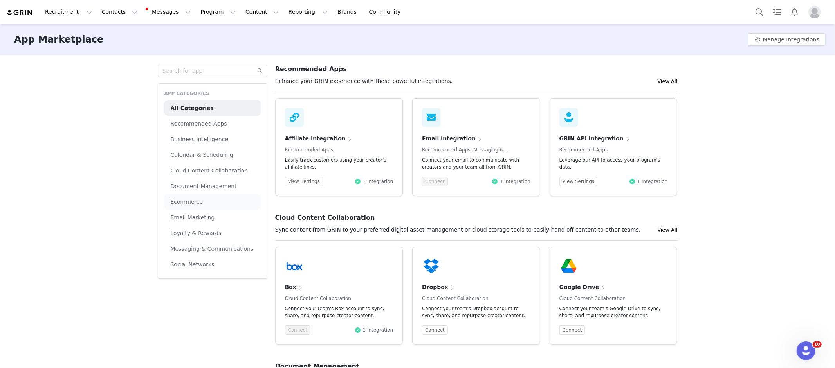
click at [214, 202] on li "Ecommerce" at bounding box center [212, 202] width 96 height 16
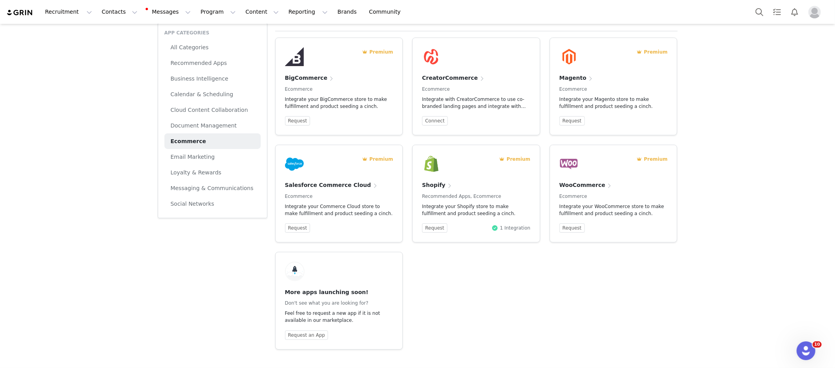
scroll to position [19, 0]
